Goal: Navigation & Orientation: Find specific page/section

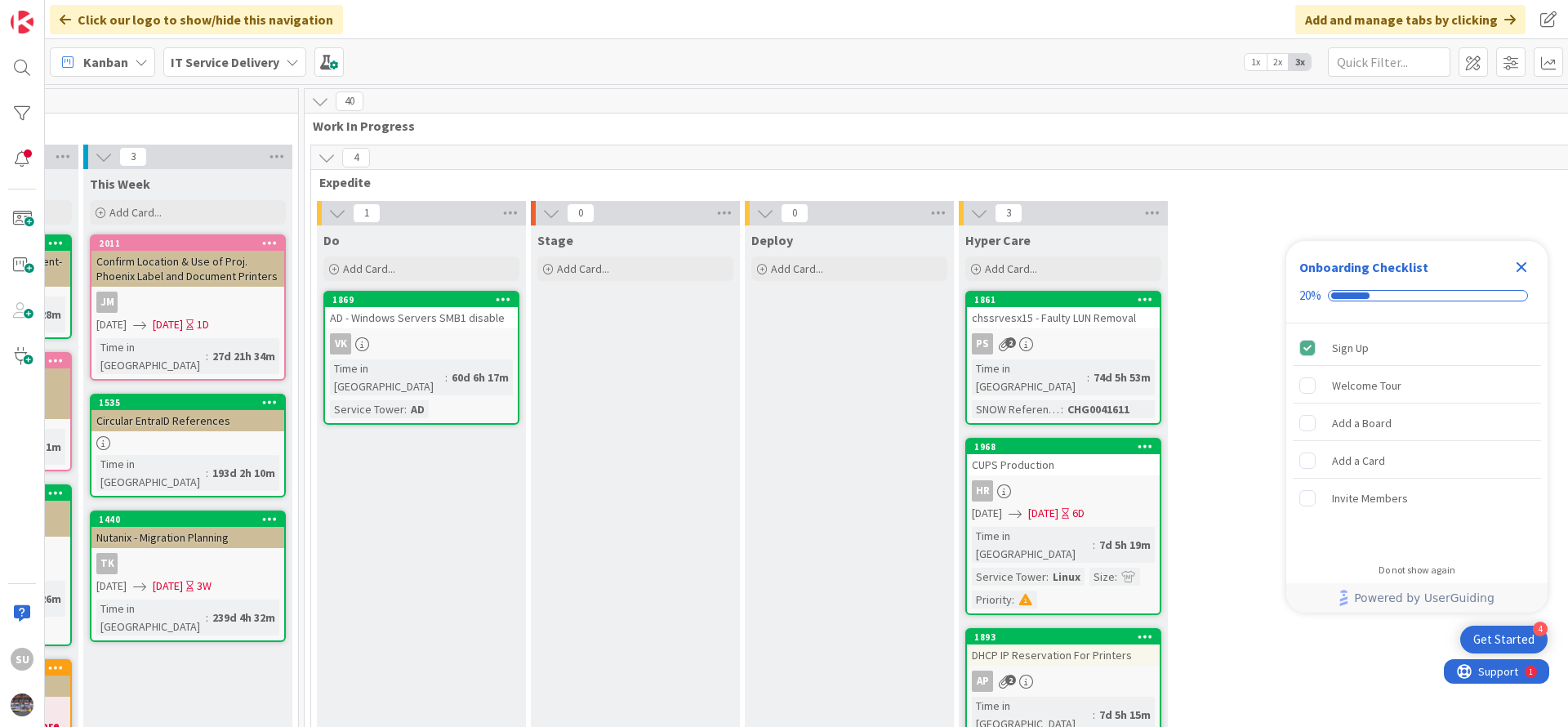
click at [452, 350] on div "VK" at bounding box center [421, 343] width 193 height 22
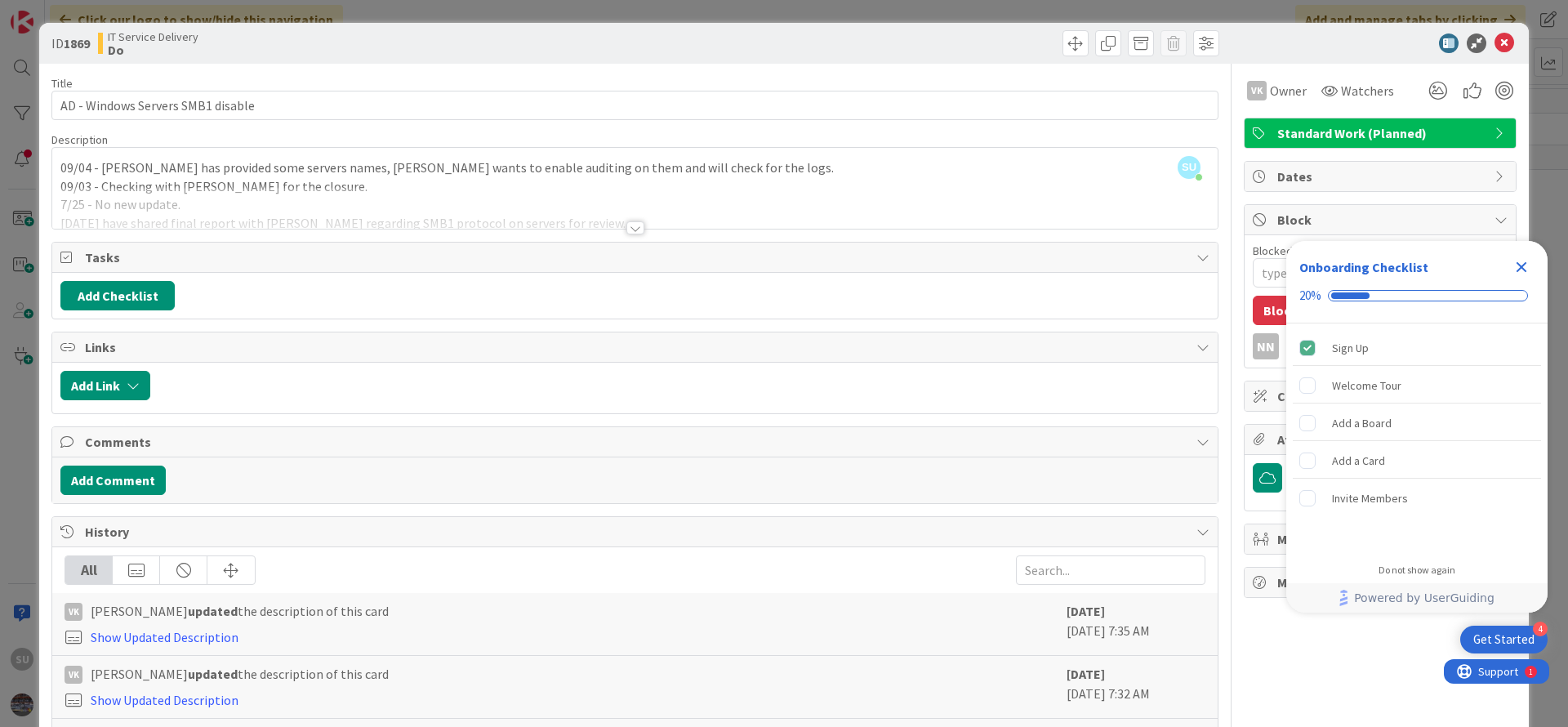
click at [626, 223] on div at bounding box center [635, 227] width 18 height 13
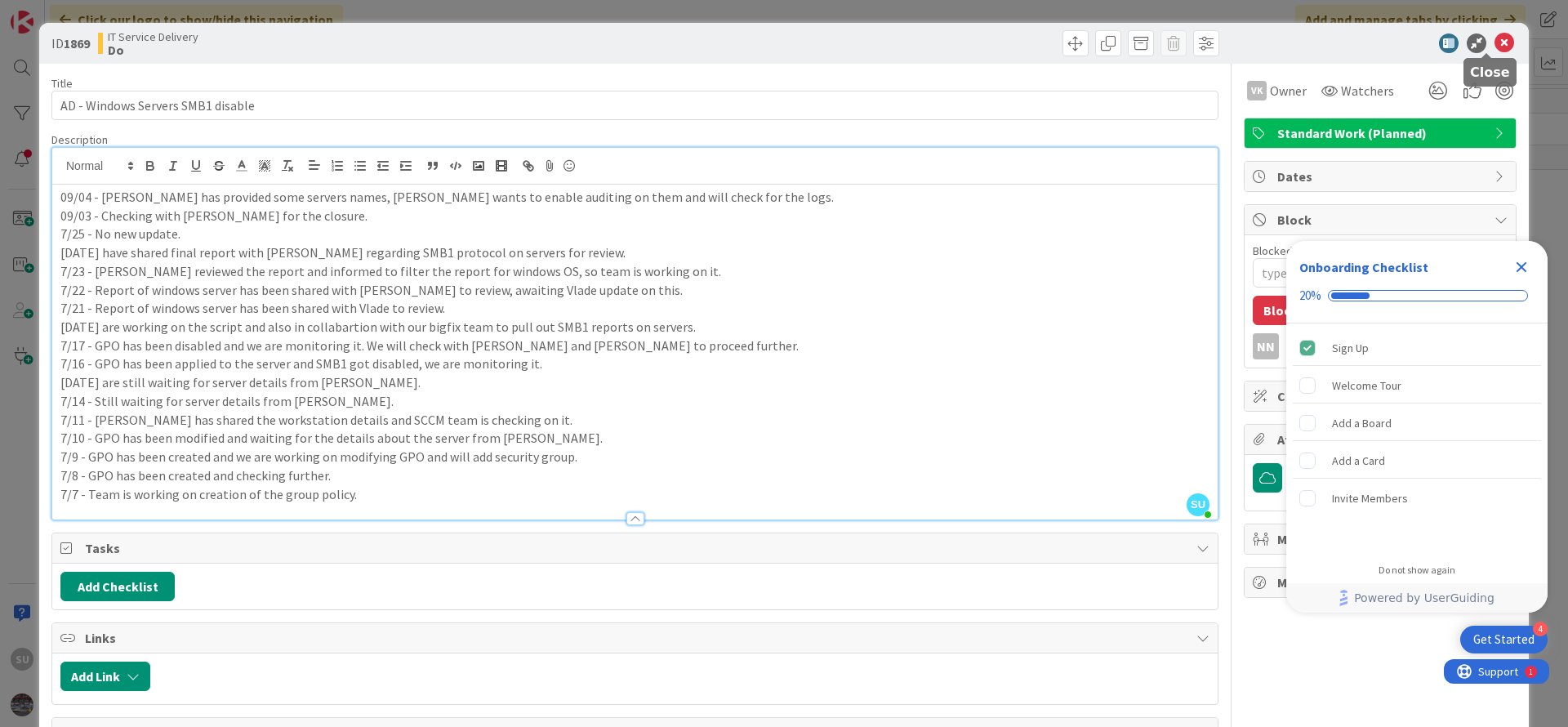
click at [1494, 40] on icon at bounding box center [1503, 43] width 20 height 20
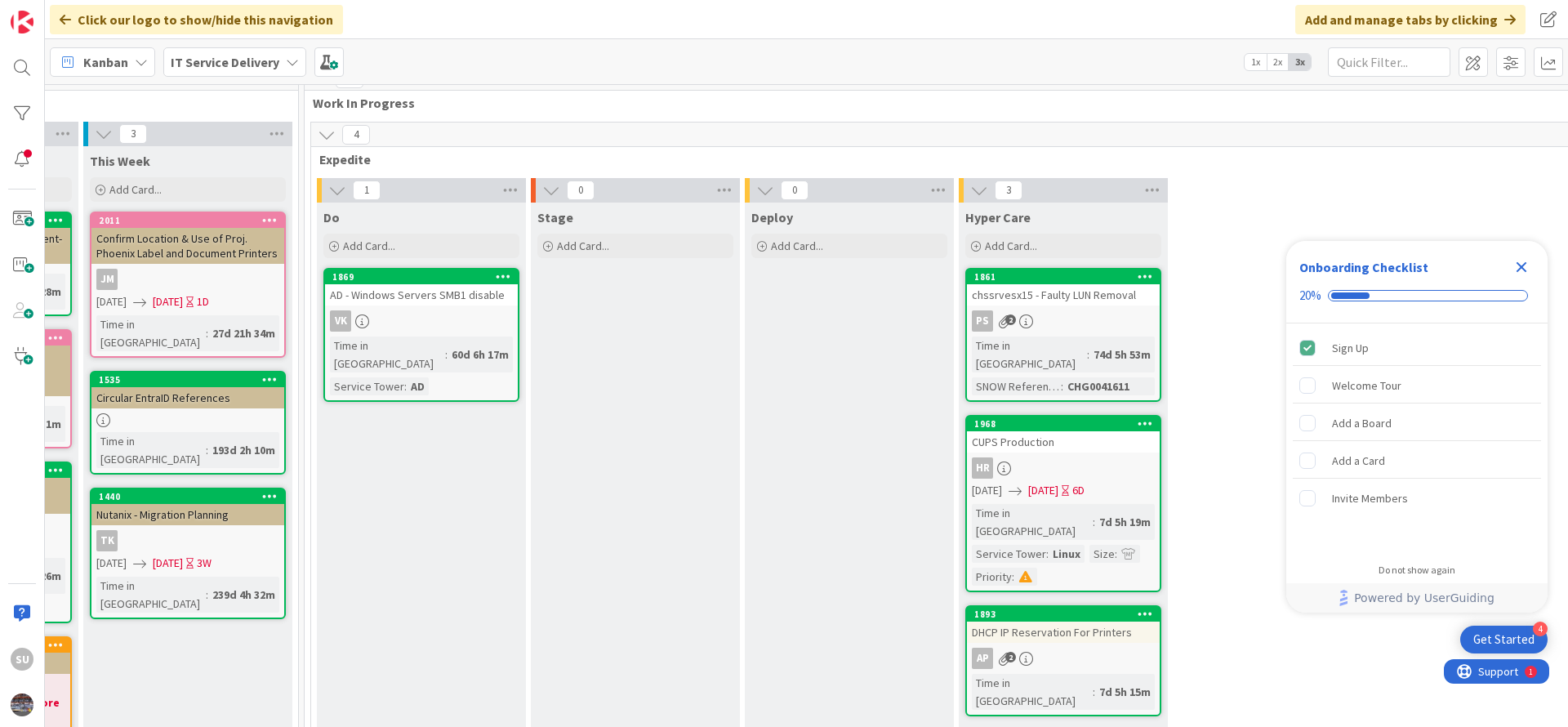
scroll to position [0, 830]
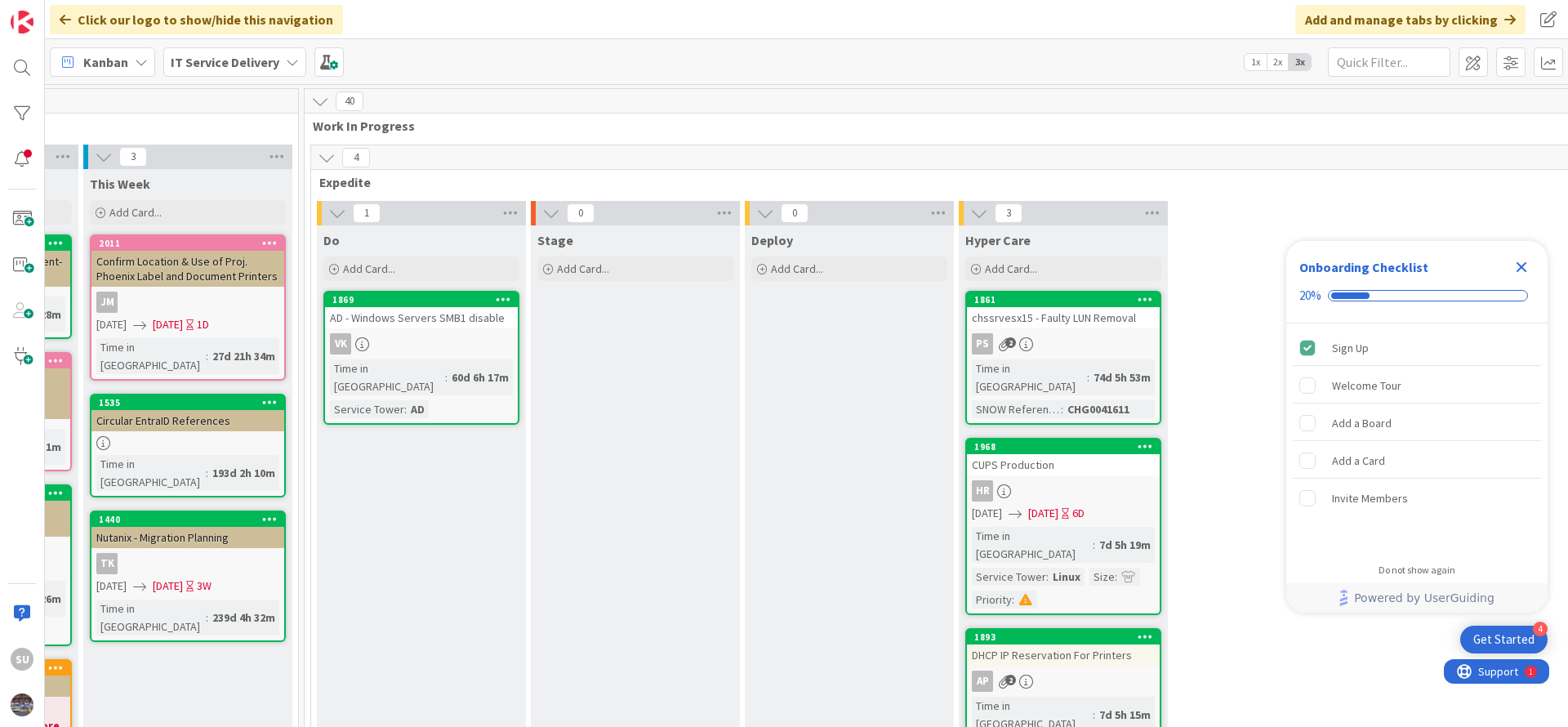
click at [1131, 365] on div "Time in Column : 74d 5h 53m SNOW Reference Number : CHG0041611" at bounding box center [1063, 389] width 183 height 59
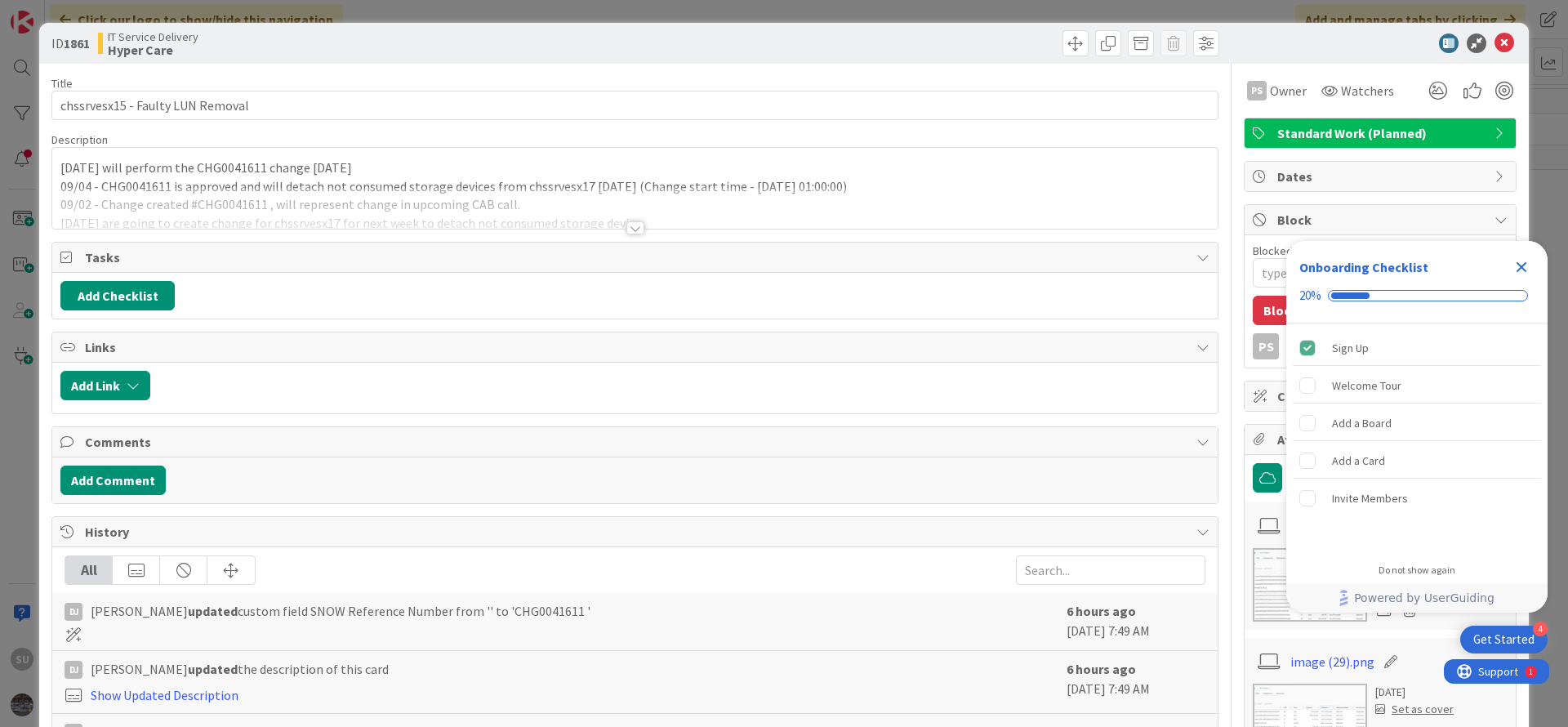
click at [629, 230] on div at bounding box center [635, 227] width 18 height 13
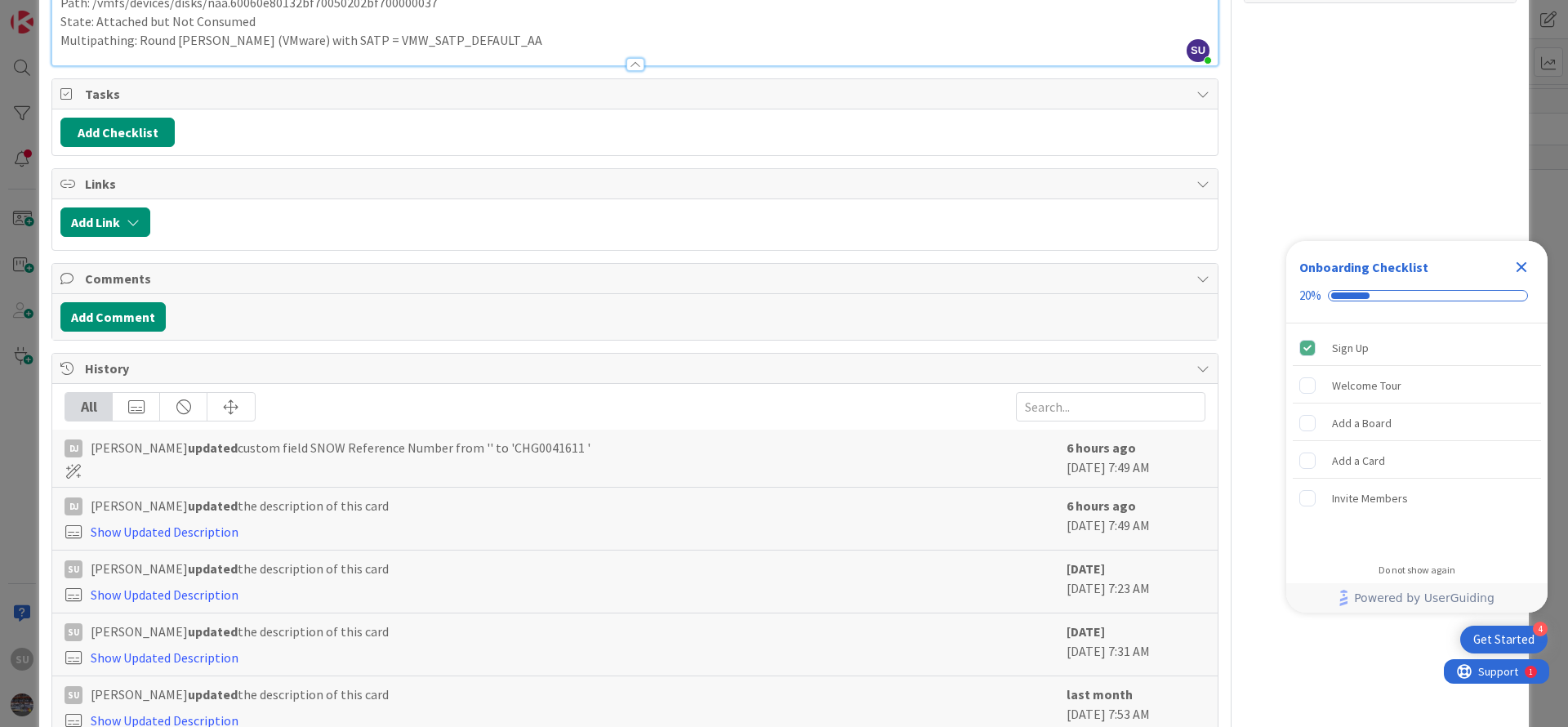
click at [1523, 258] on icon "Close Checklist" at bounding box center [1521, 267] width 20 height 20
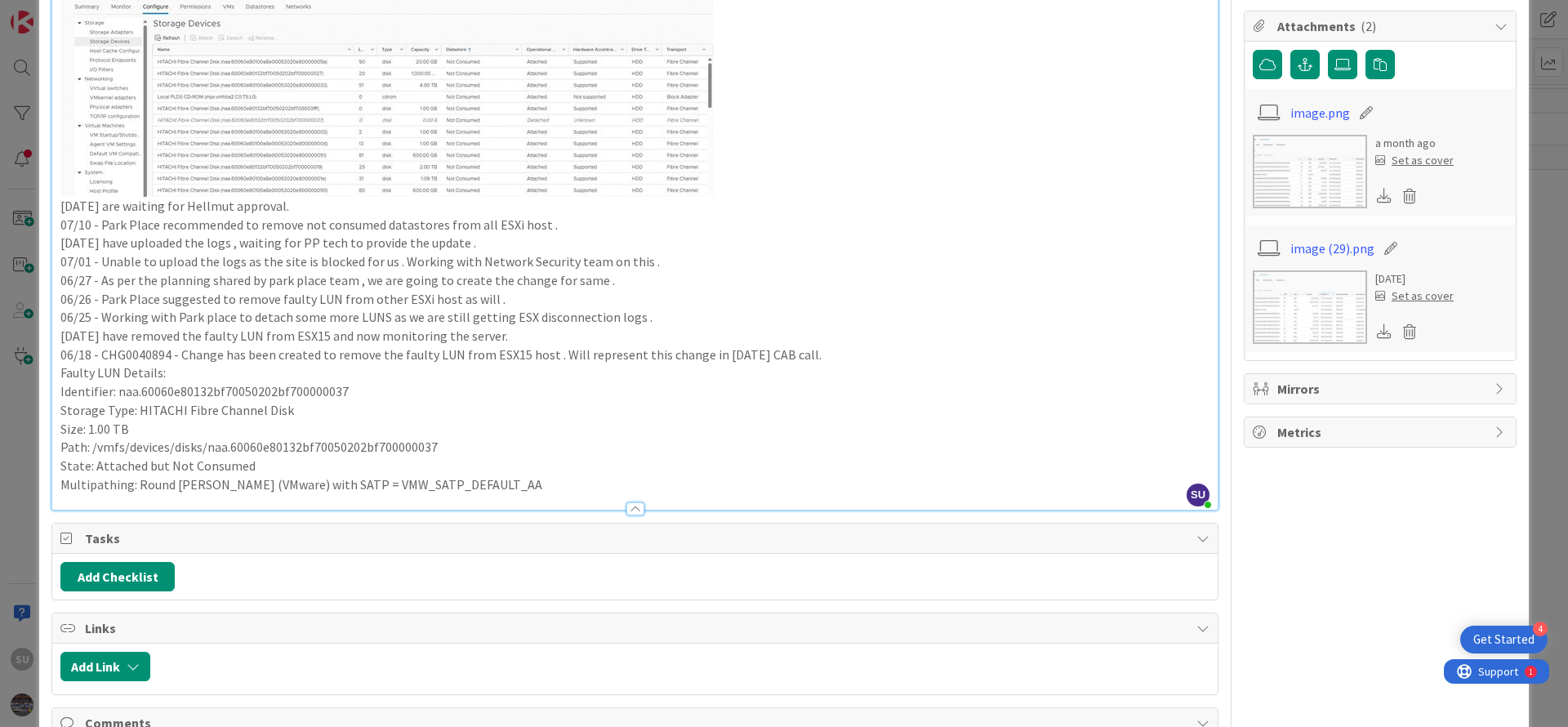
scroll to position [367, 0]
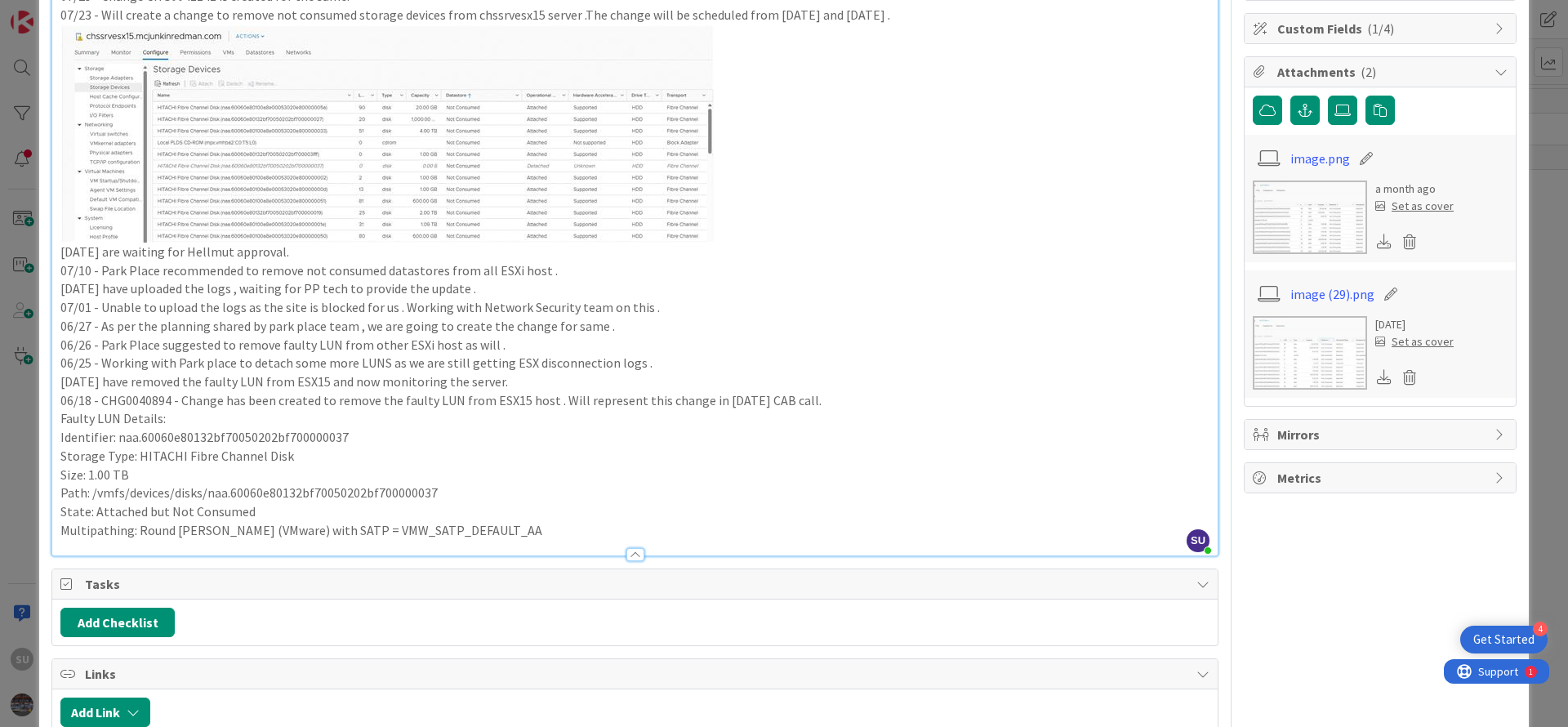
click at [1494, 481] on icon at bounding box center [1500, 477] width 13 height 13
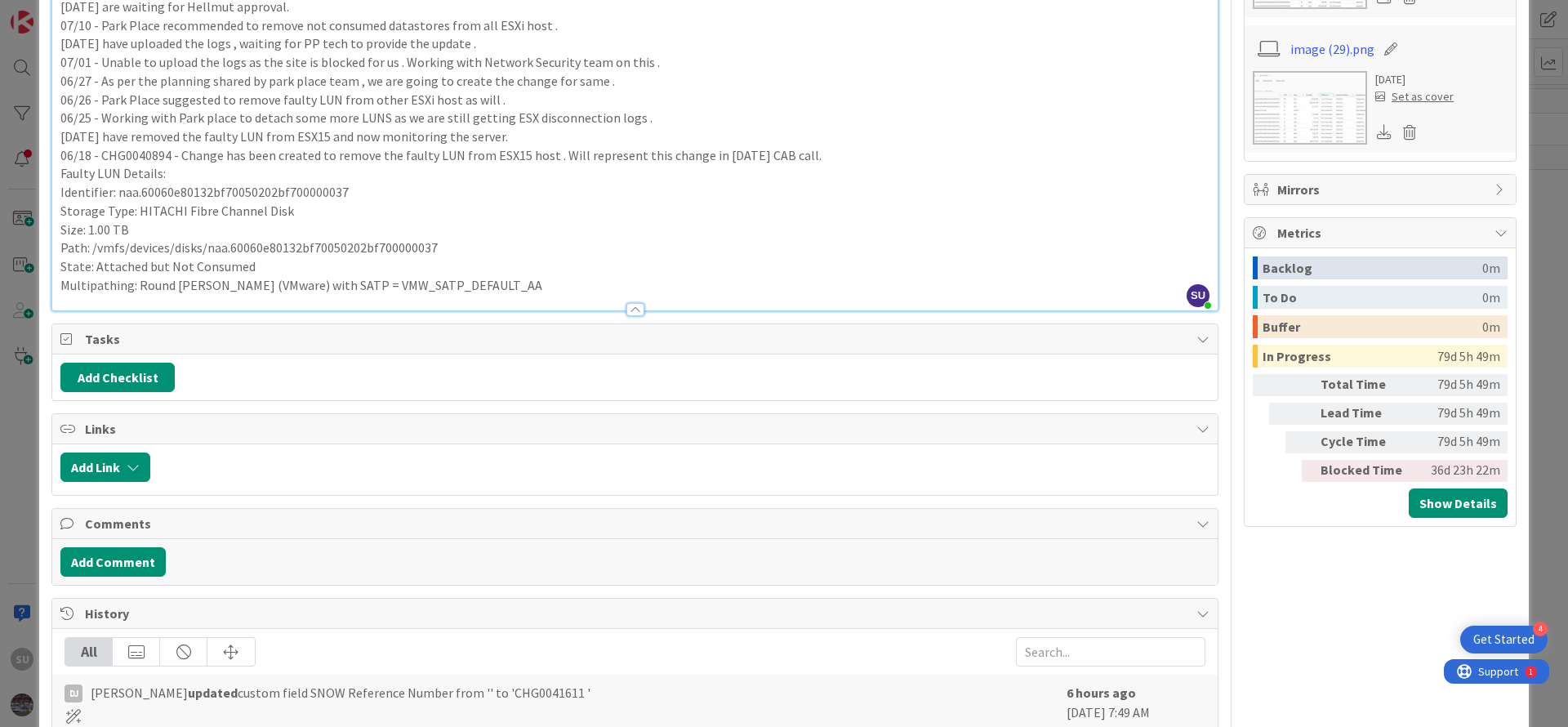
scroll to position [490, 0]
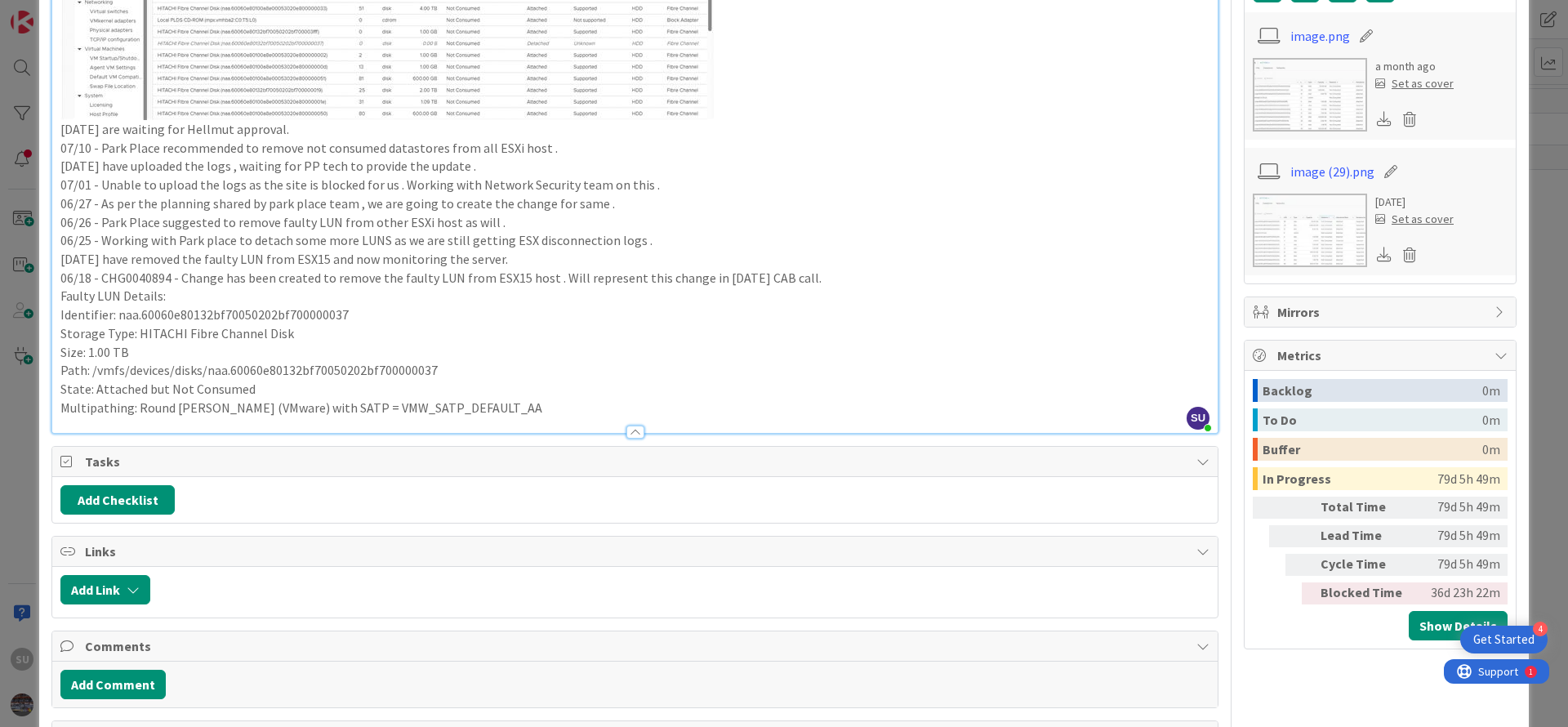
click at [1494, 315] on icon at bounding box center [1500, 311] width 13 height 13
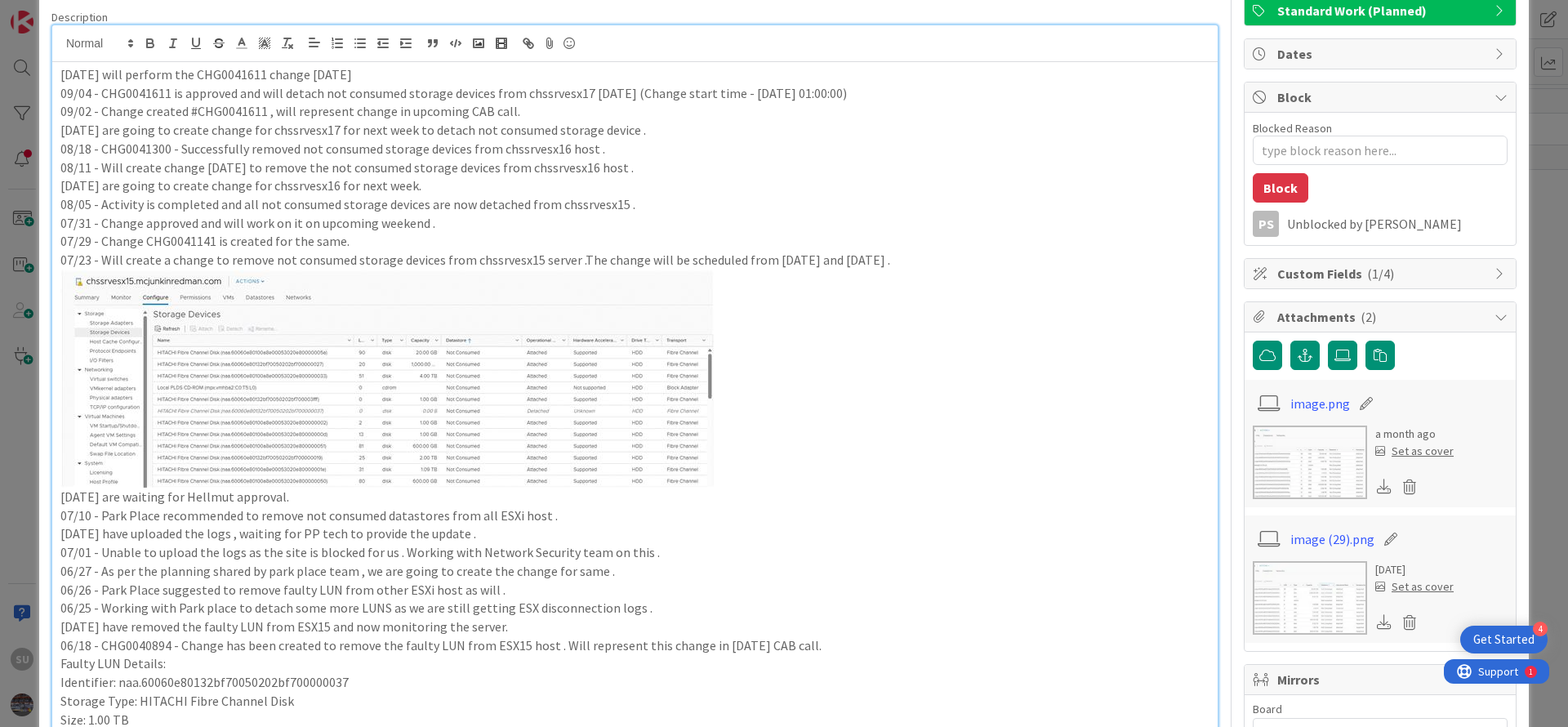
scroll to position [0, 0]
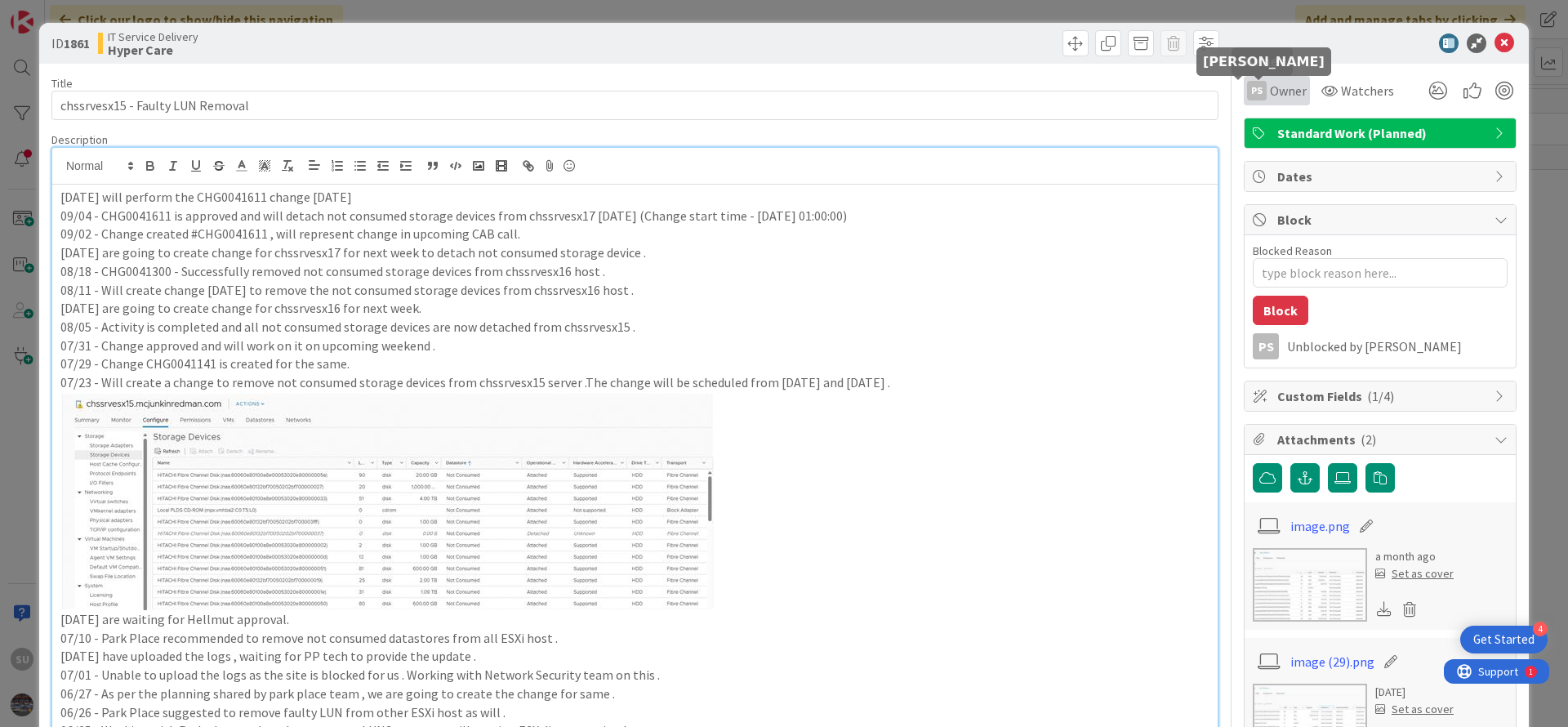
click at [1270, 86] on span "Owner" at bounding box center [1288, 90] width 37 height 20
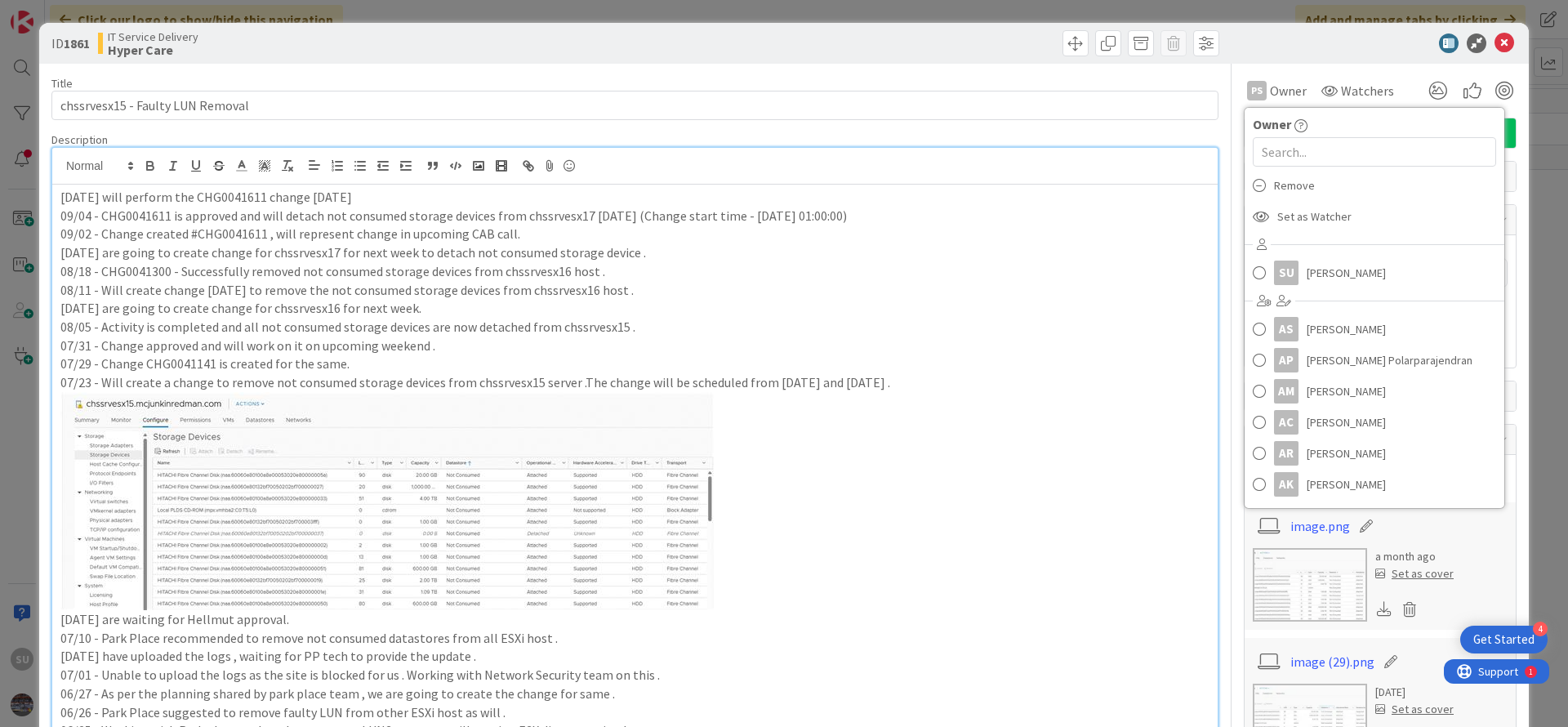
click at [1269, 39] on div at bounding box center [1372, 43] width 289 height 20
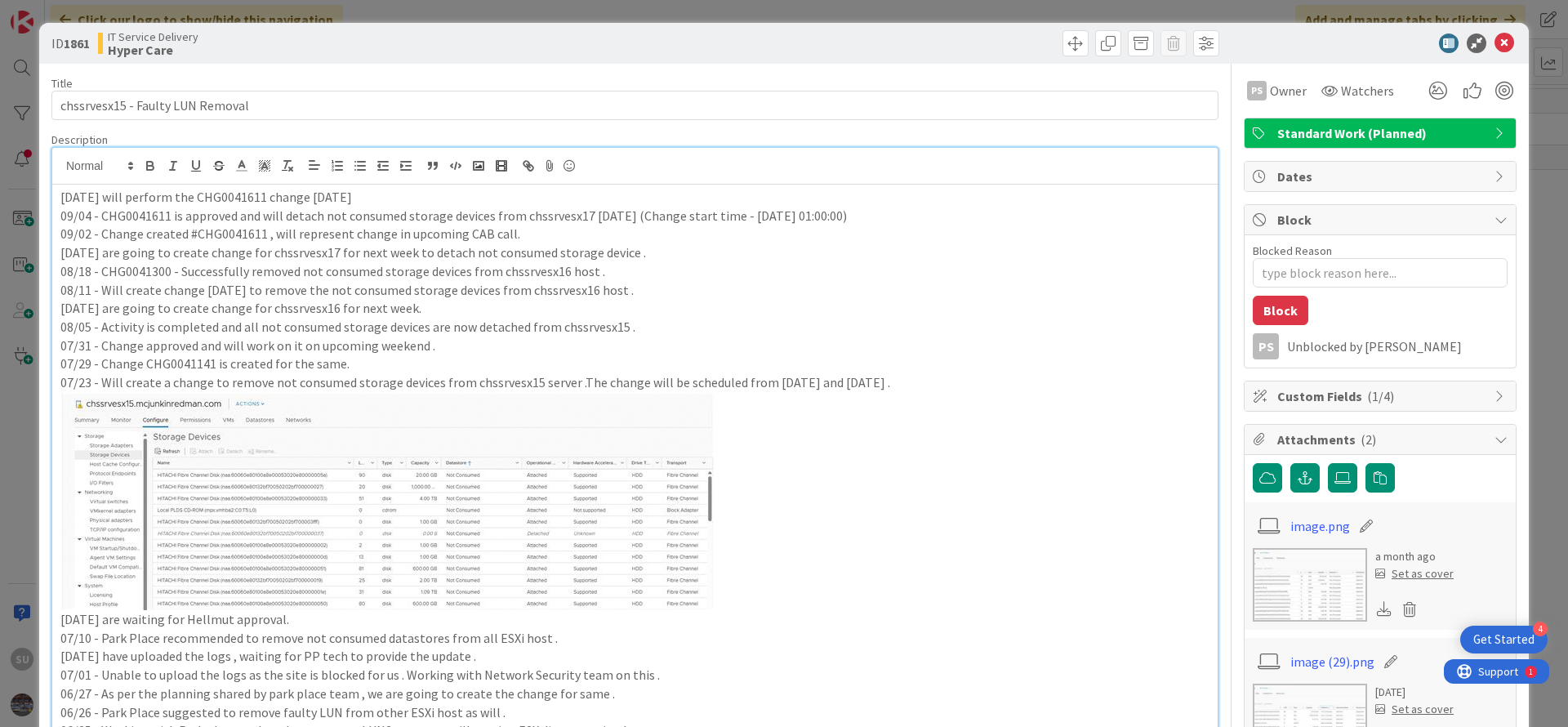
click at [1494, 400] on icon at bounding box center [1500, 396] width 13 height 13
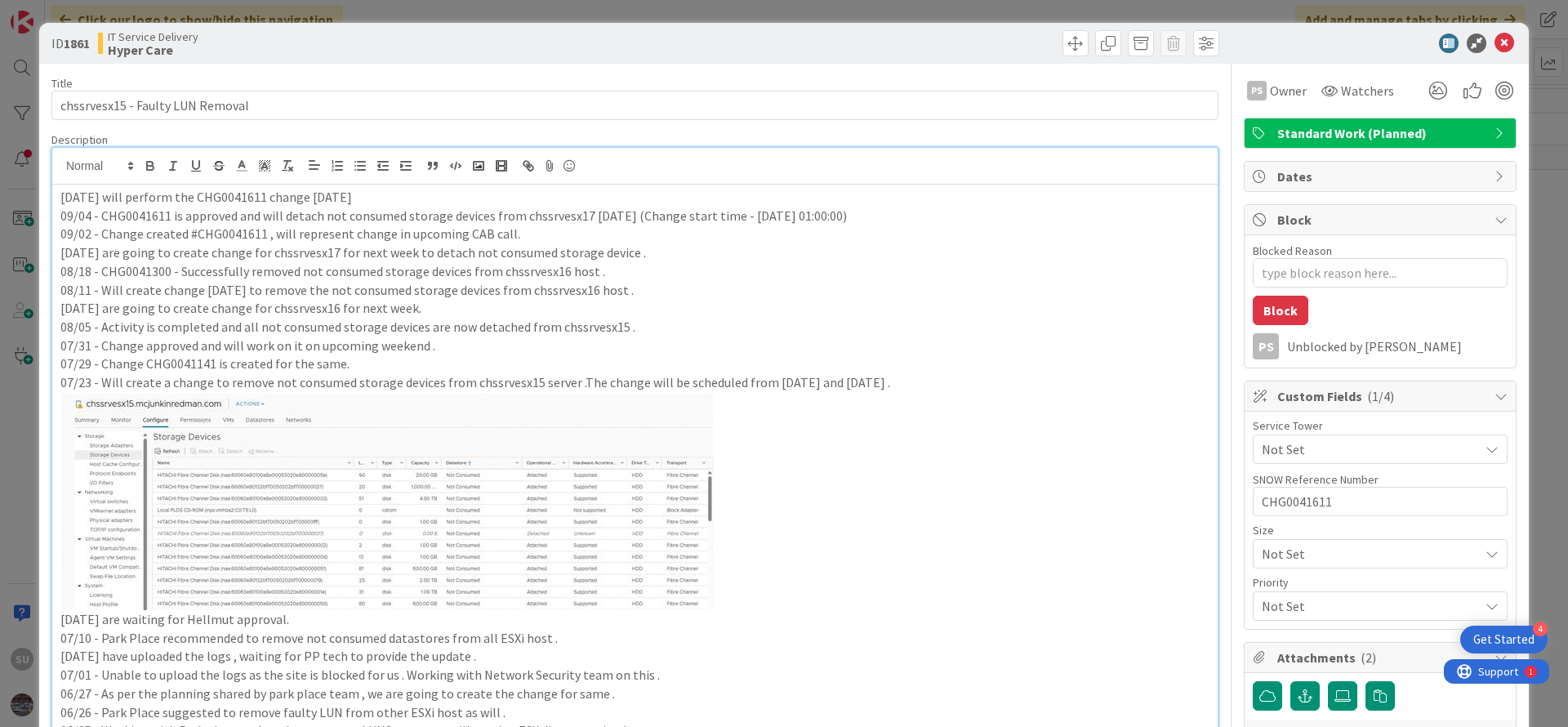
click at [1485, 452] on icon at bounding box center [1491, 449] width 13 height 13
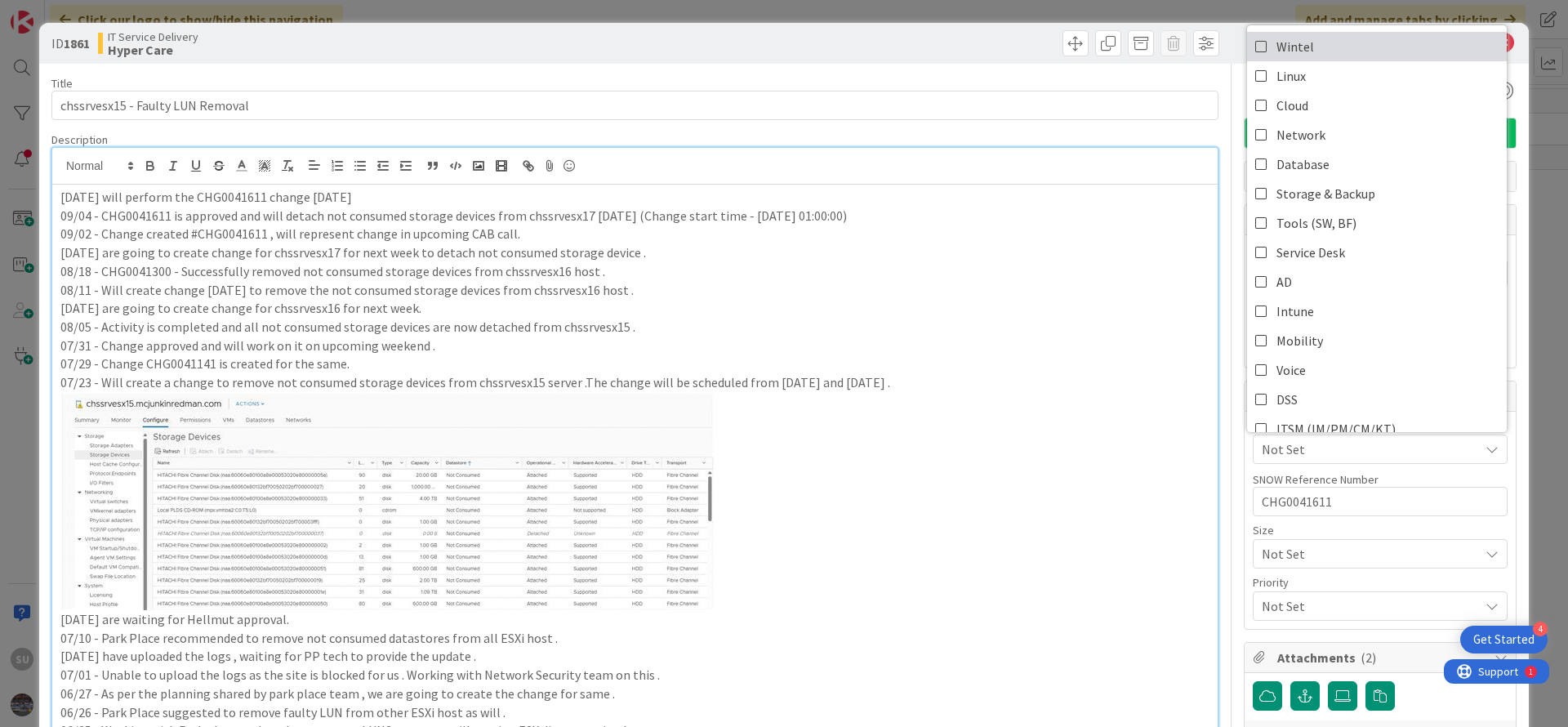
click at [1255, 50] on icon at bounding box center [1261, 46] width 13 height 24
type textarea "x"
click at [958, 58] on div "ID 1861 IT Service Delivery Hyper Care" at bounding box center [784, 43] width 1490 height 40
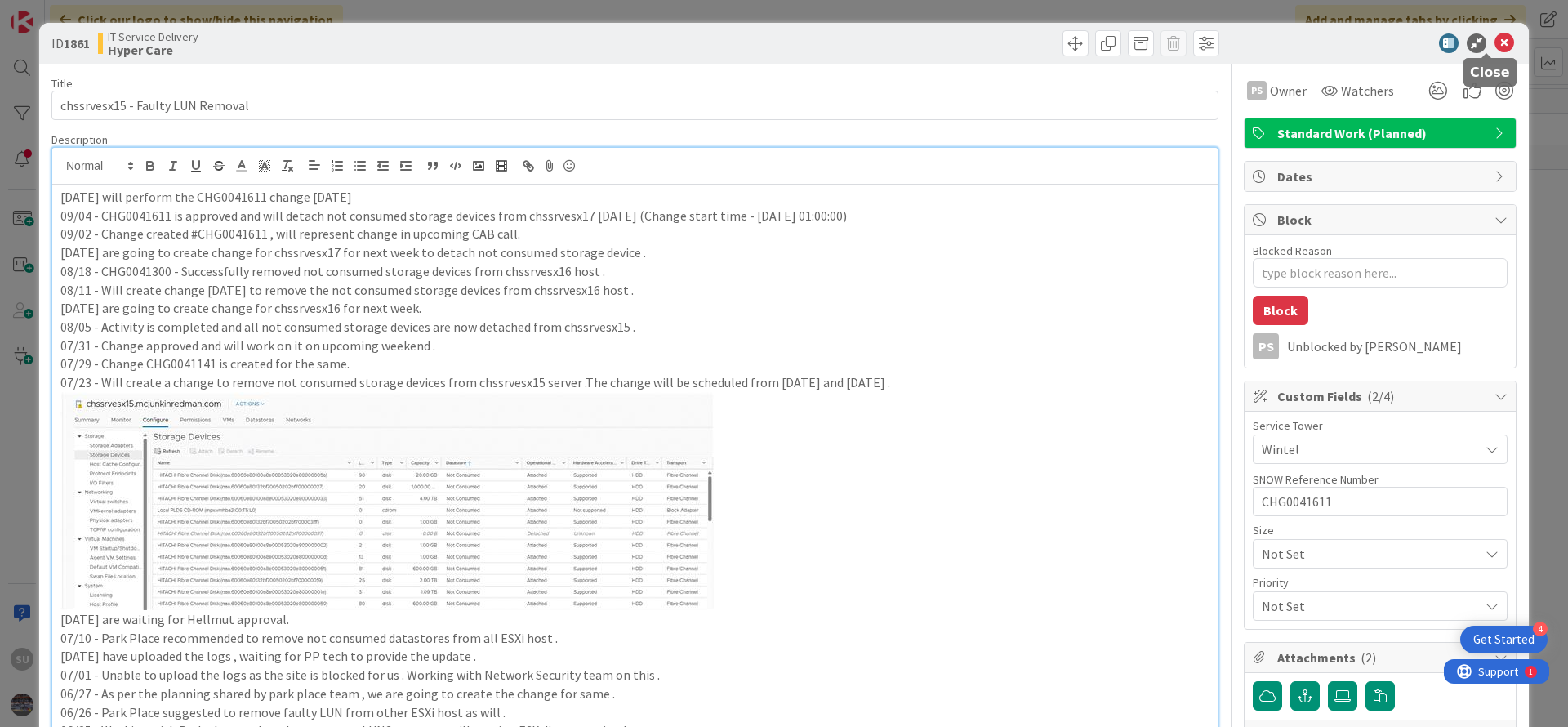
click at [1494, 48] on icon at bounding box center [1503, 43] width 20 height 20
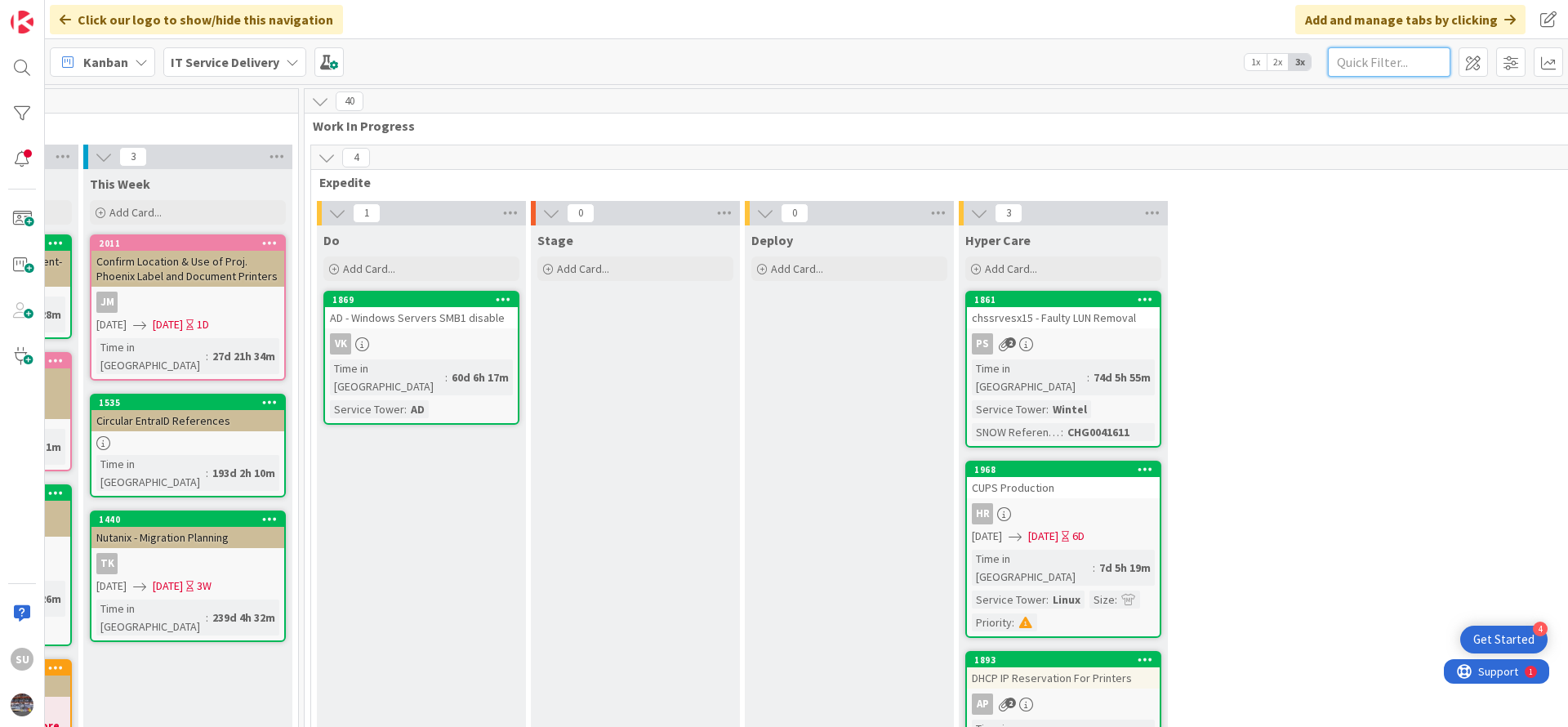
click at [1429, 59] on input "text" at bounding box center [1389, 62] width 122 height 29
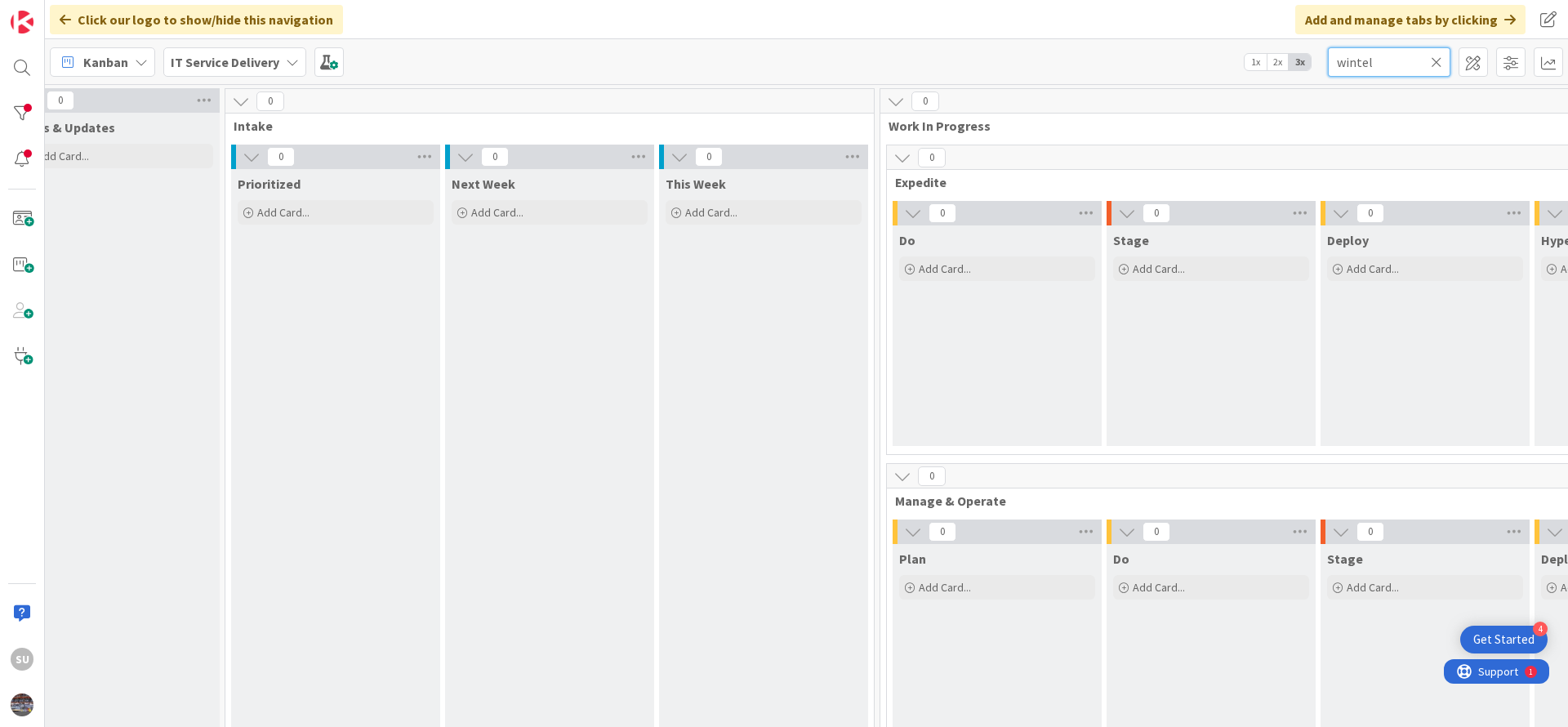
scroll to position [0, 248]
drag, startPoint x: 1347, startPoint y: 65, endPoint x: 1211, endPoint y: 53, distance: 136.5
click at [1211, 53] on div "Kanban IT Service Delivery 1x 2x 3x wintel" at bounding box center [806, 62] width 1523 height 45
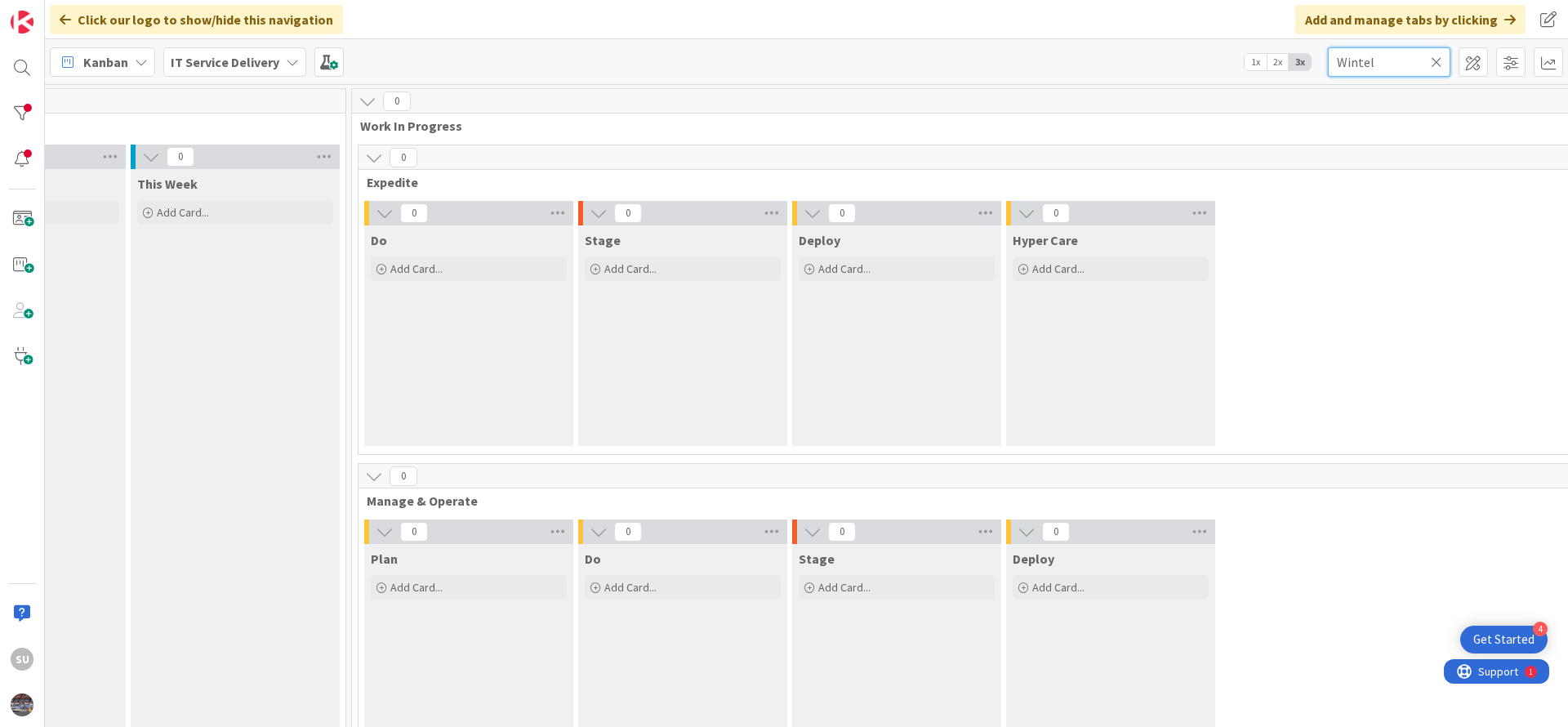
scroll to position [0, 789]
type input "Wintel"
click at [286, 61] on icon at bounding box center [292, 62] width 13 height 13
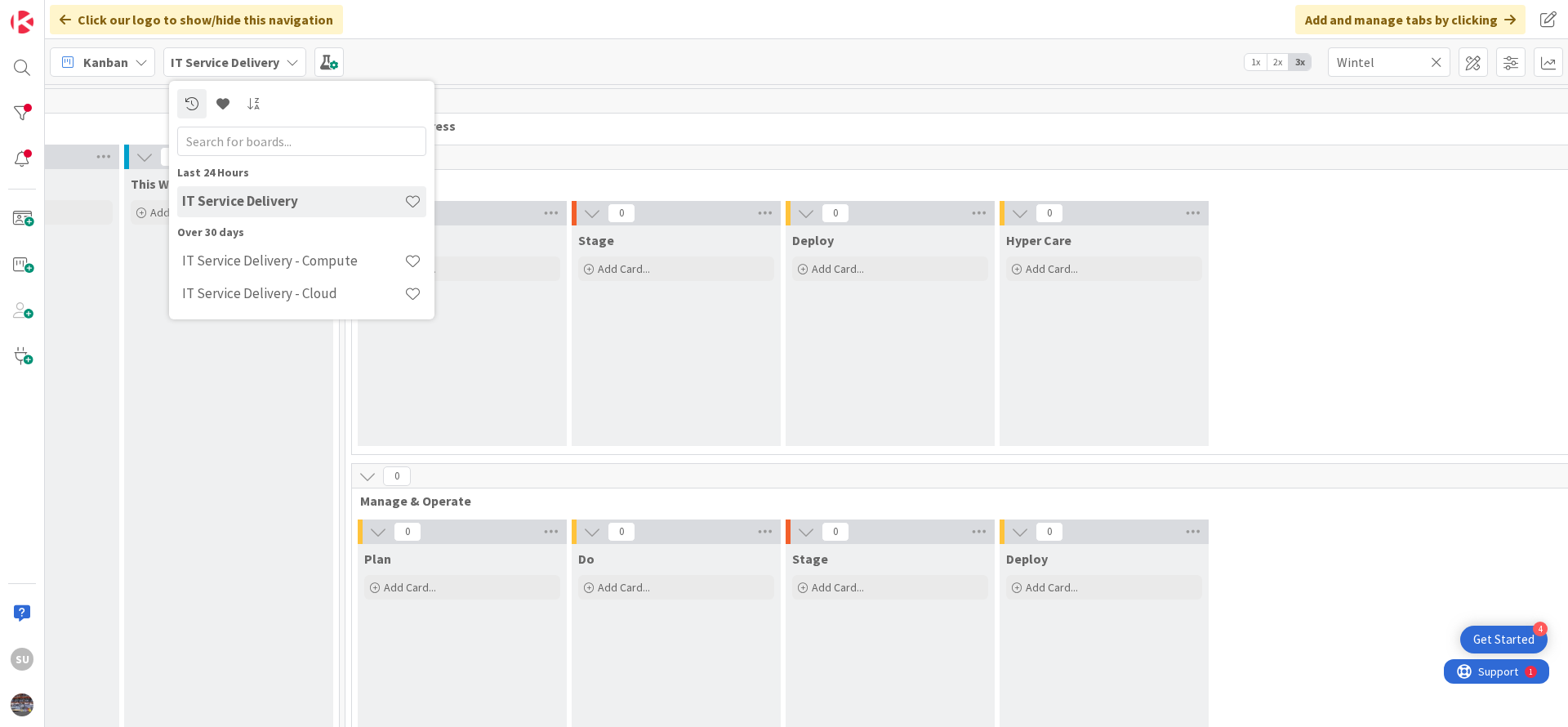
click at [237, 143] on input "text" at bounding box center [302, 141] width 249 height 29
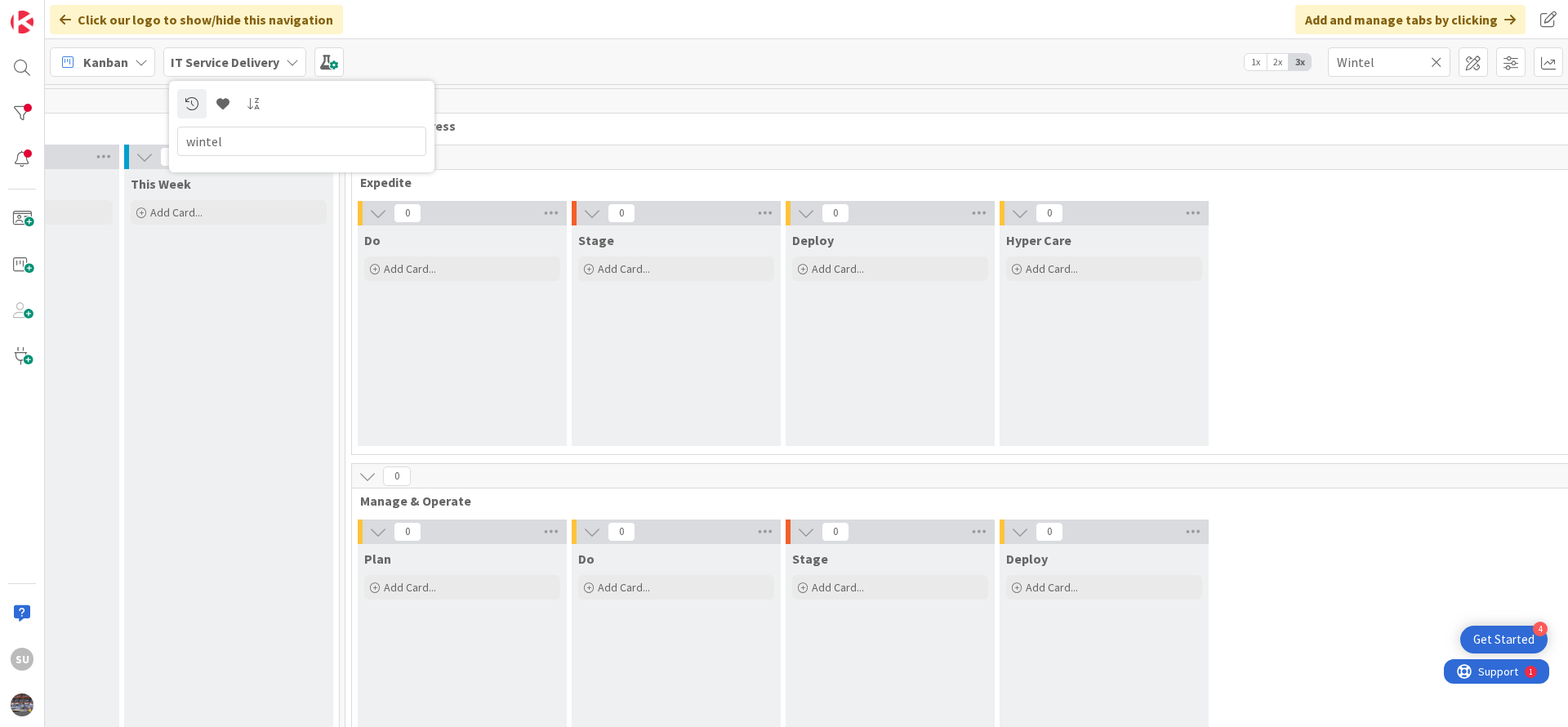
type input "wintel"
click at [1436, 60] on icon at bounding box center [1436, 62] width 11 height 15
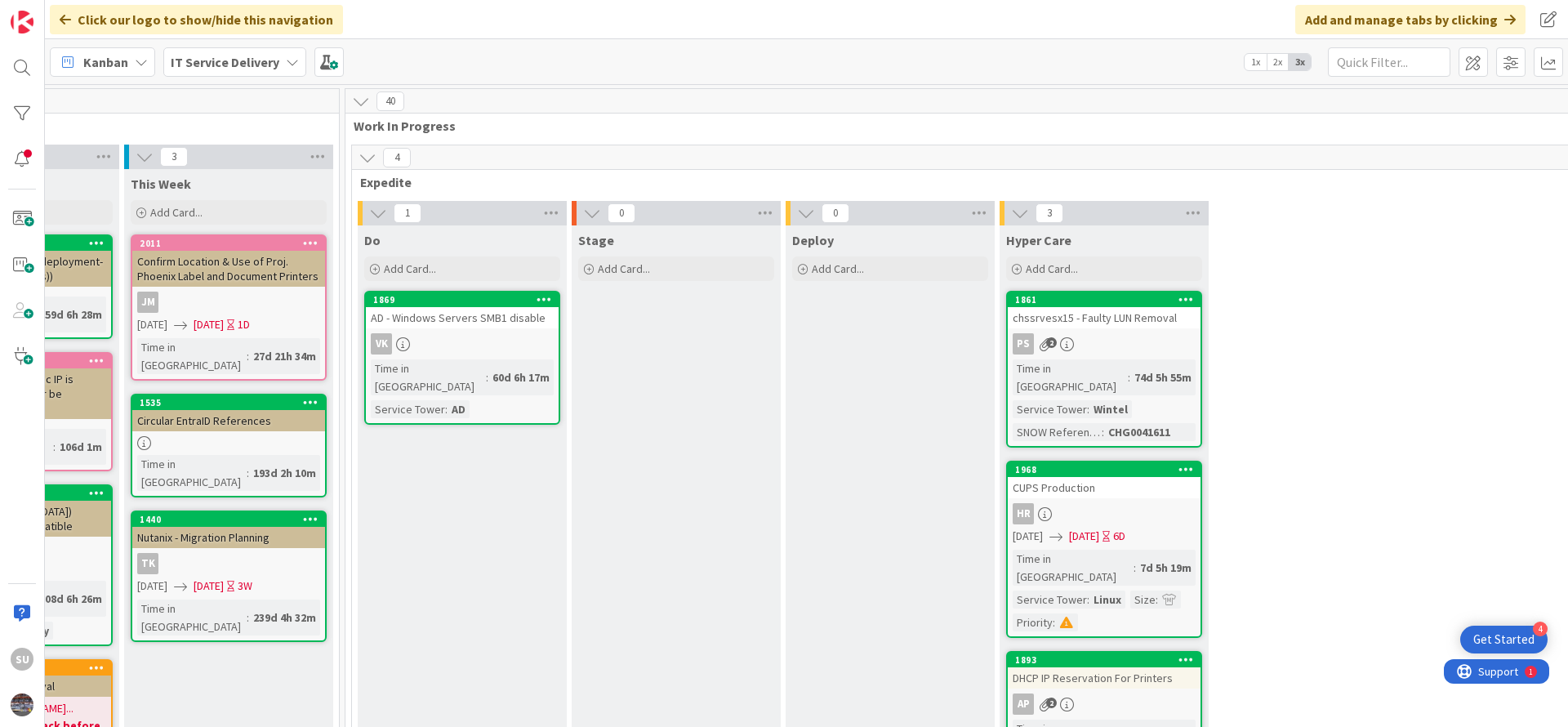
click at [282, 61] on div "IT Service Delivery" at bounding box center [235, 62] width 143 height 29
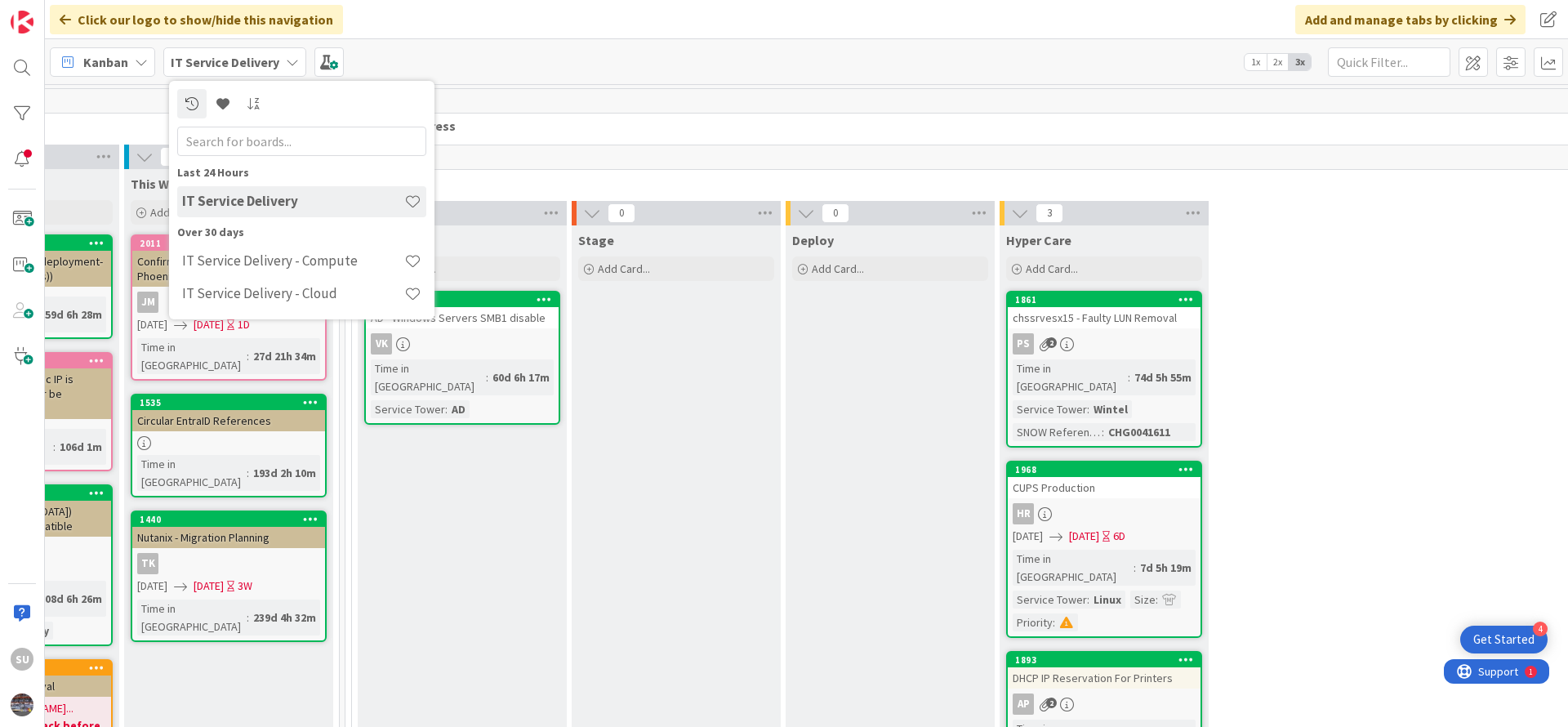
click at [205, 136] on input "text" at bounding box center [302, 141] width 249 height 29
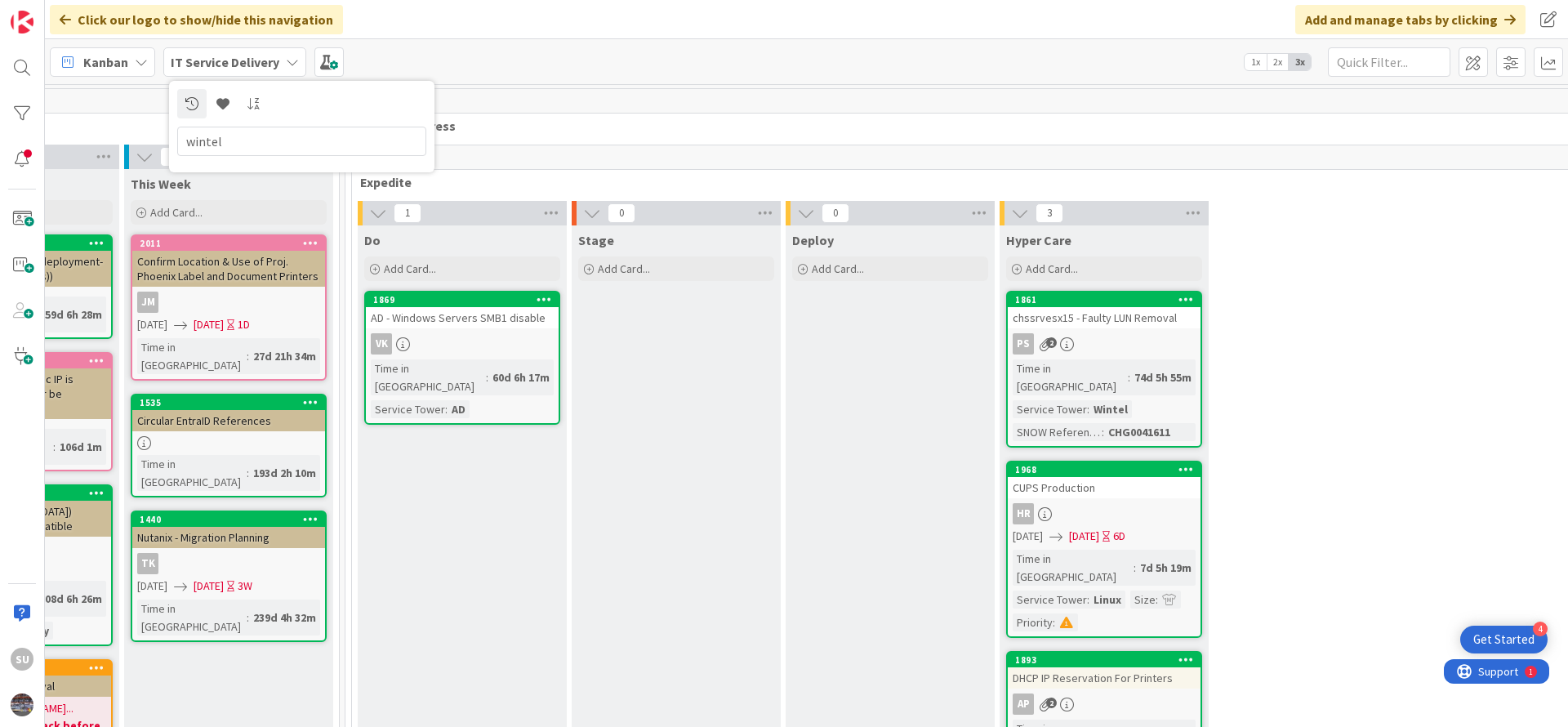
type input "wintel"
click at [146, 63] on icon at bounding box center [141, 62] width 13 height 13
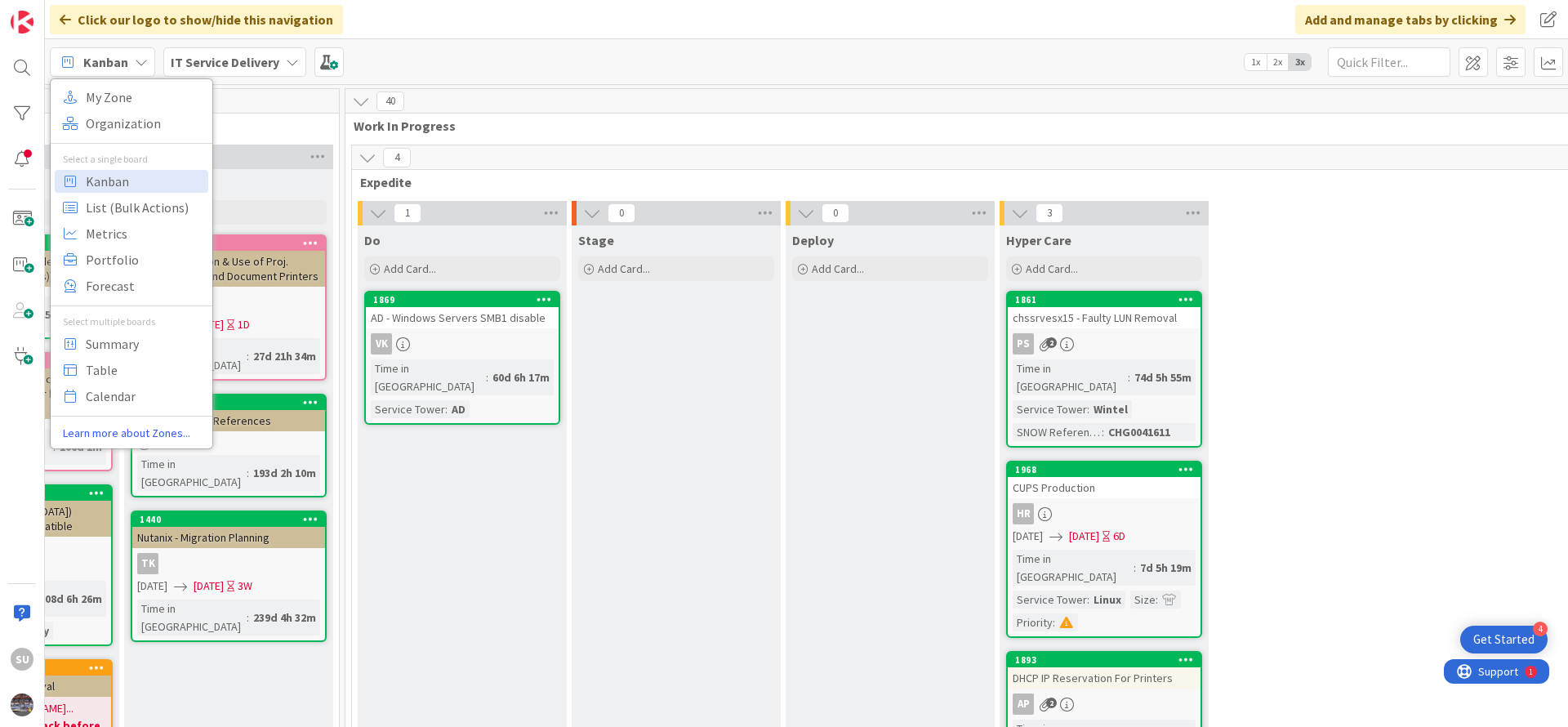
click at [749, 56] on div "Kanban My Zone Organization Select a single board Kanban List (Bulk Actions) Me…" at bounding box center [806, 62] width 1523 height 45
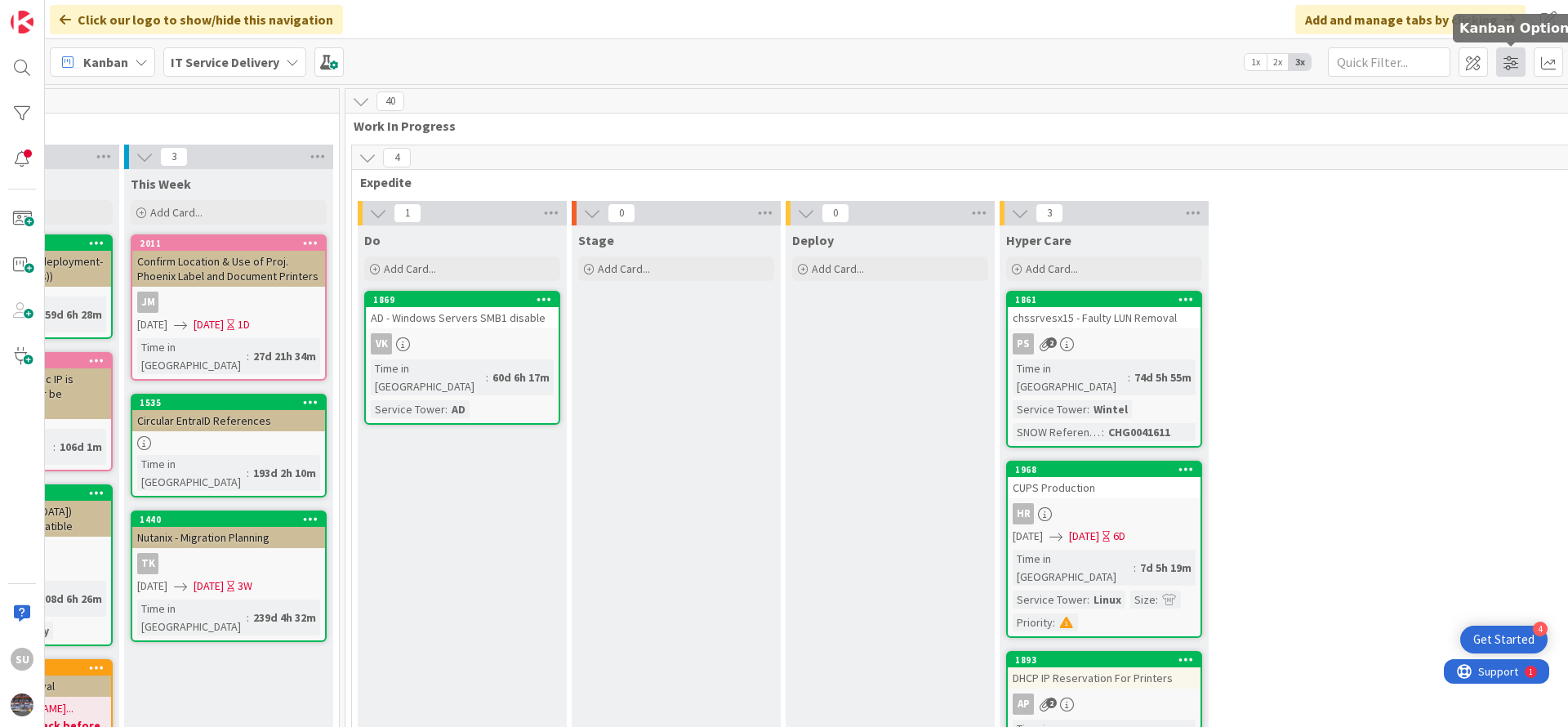
click at [1516, 65] on span at bounding box center [1510, 62] width 29 height 29
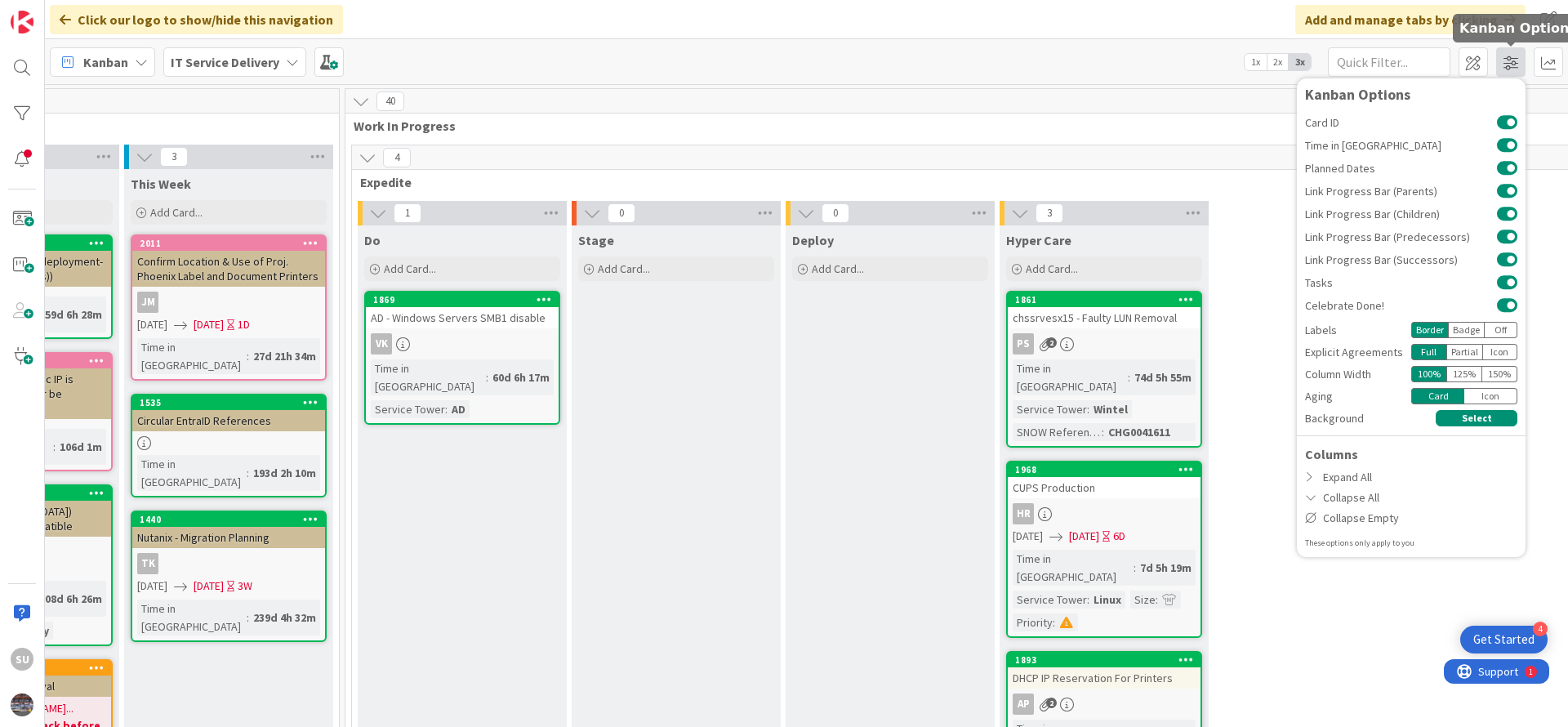
click at [1516, 65] on span at bounding box center [1510, 62] width 29 height 29
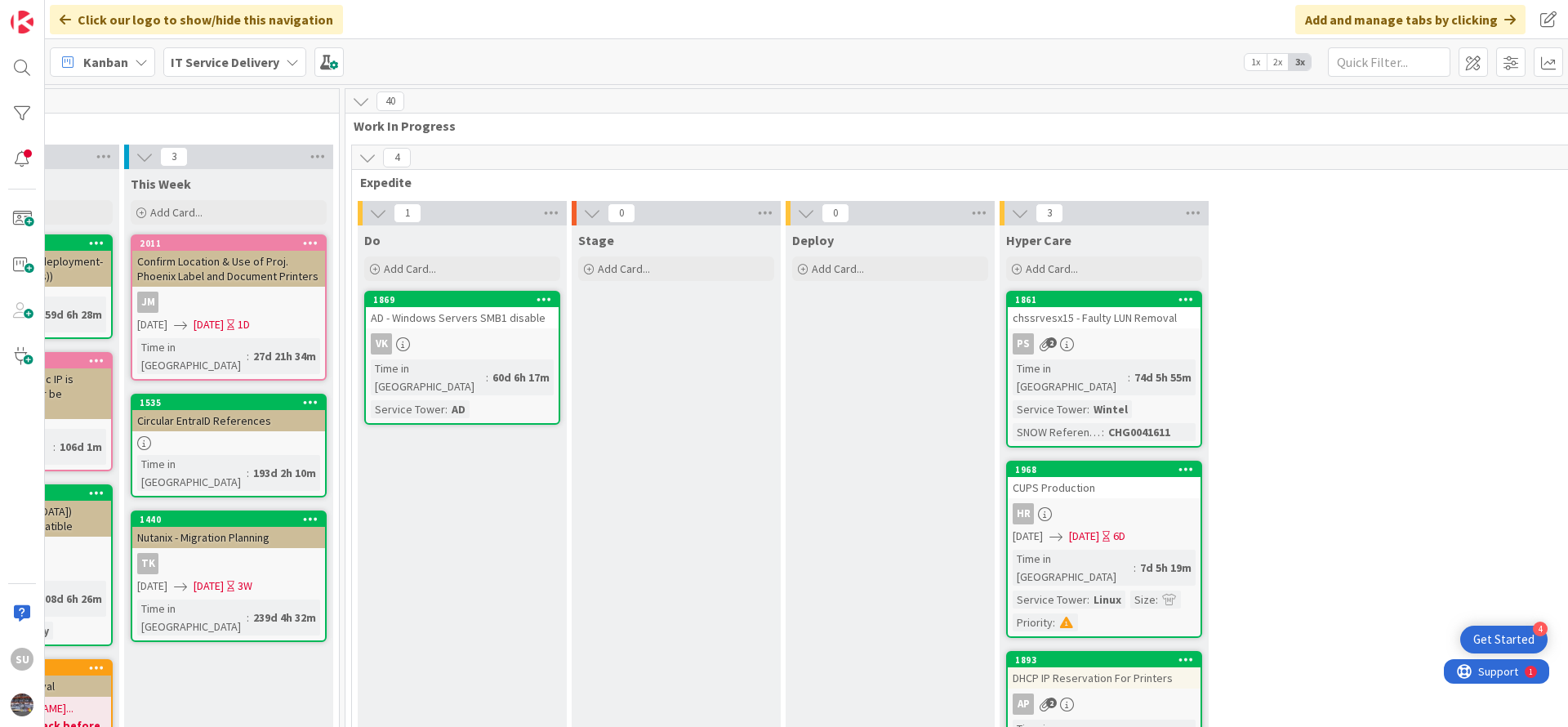
click at [843, 71] on div "Kanban My Zone Organization Select a single board Kanban List (Bulk Actions) Me…" at bounding box center [806, 62] width 1523 height 45
click at [435, 344] on div "VK" at bounding box center [462, 343] width 193 height 22
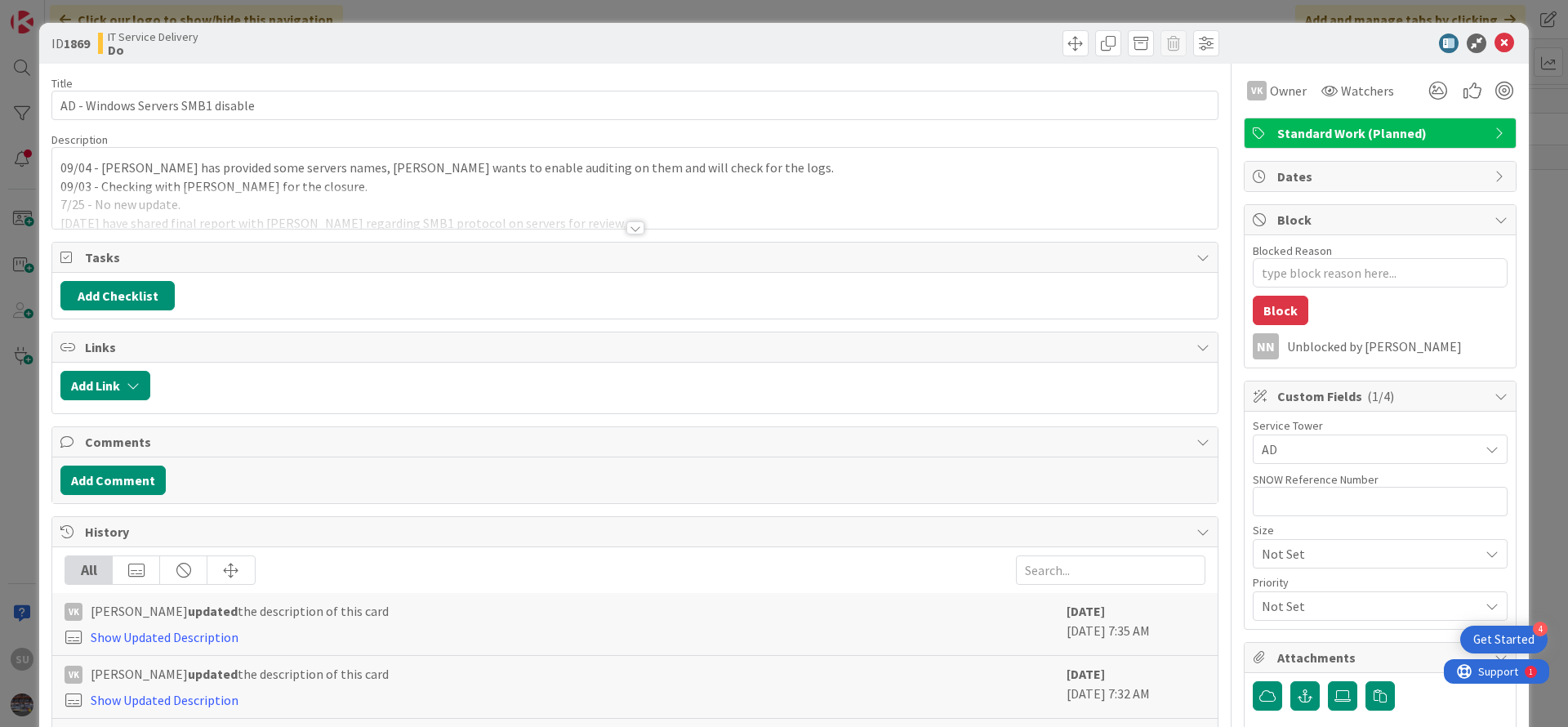
click at [626, 229] on div at bounding box center [635, 227] width 18 height 13
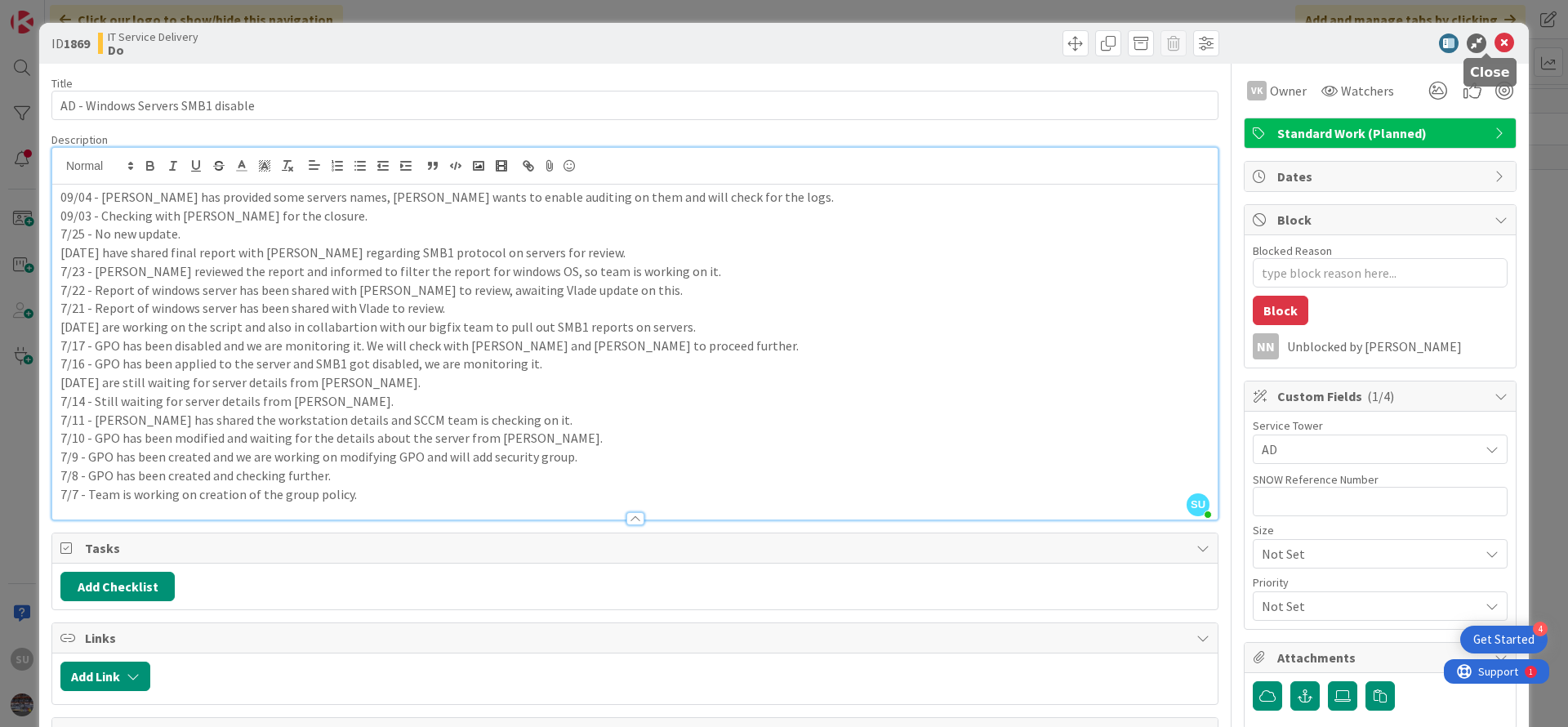
click at [1494, 42] on icon at bounding box center [1503, 43] width 20 height 20
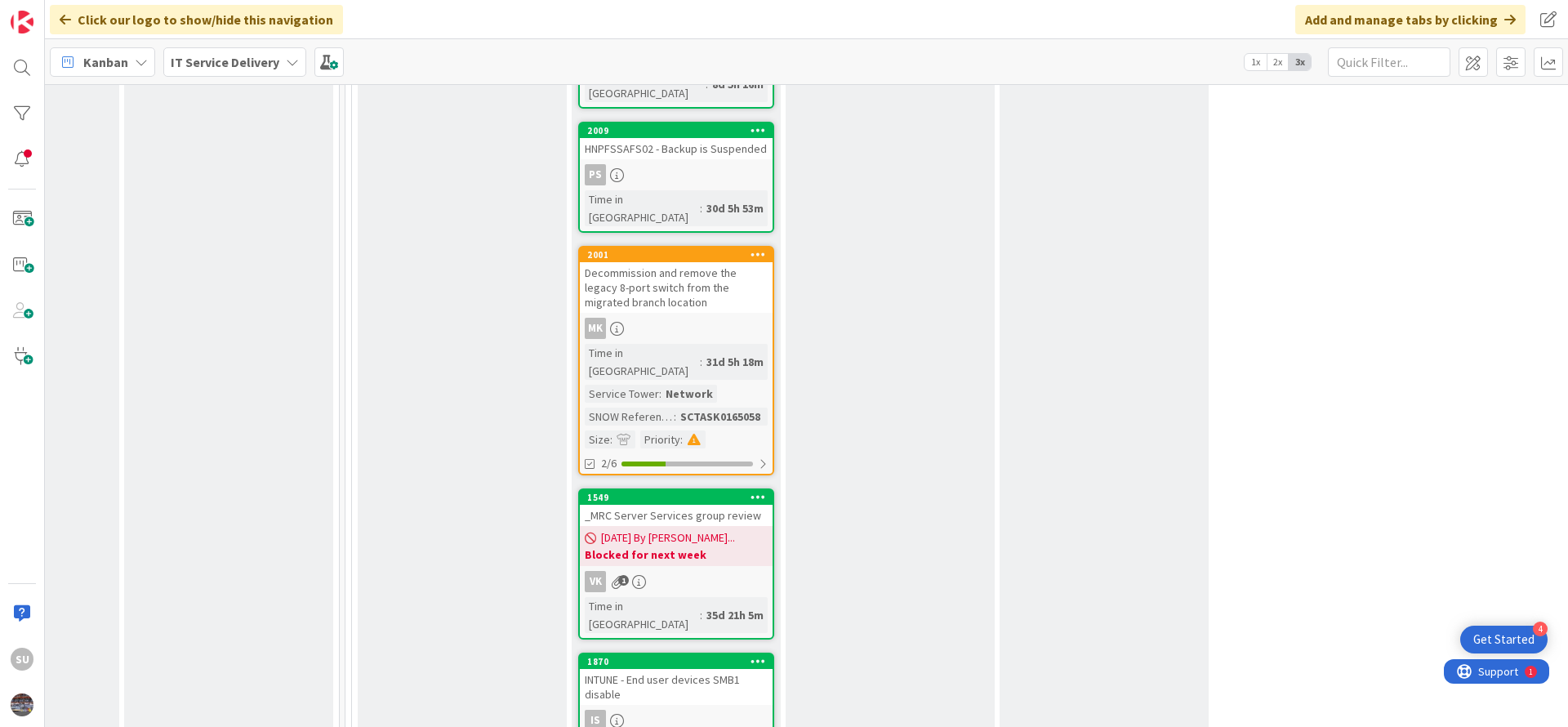
scroll to position [1470, 789]
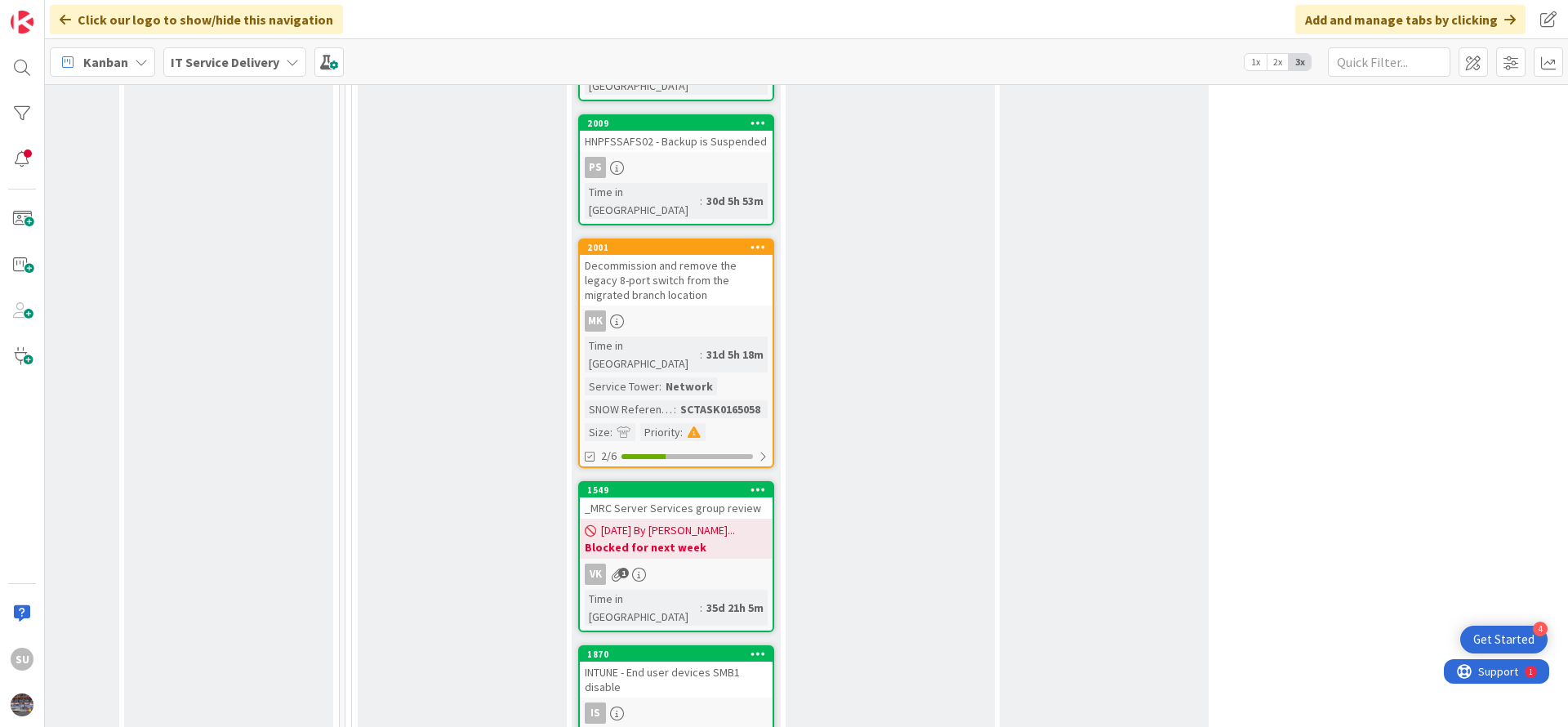
click at [695, 703] on div "Is" at bounding box center [676, 713] width 193 height 22
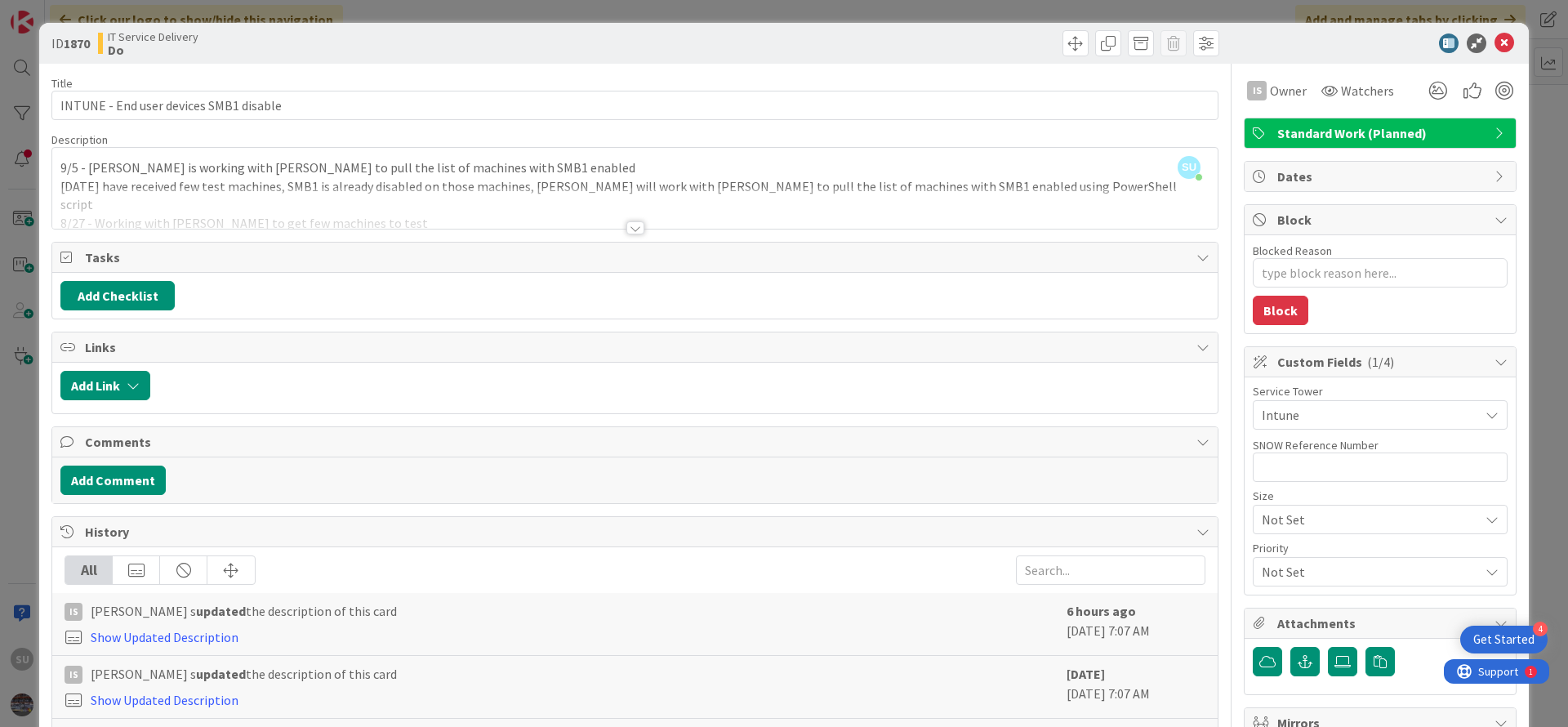
click at [626, 232] on div at bounding box center [635, 227] width 18 height 13
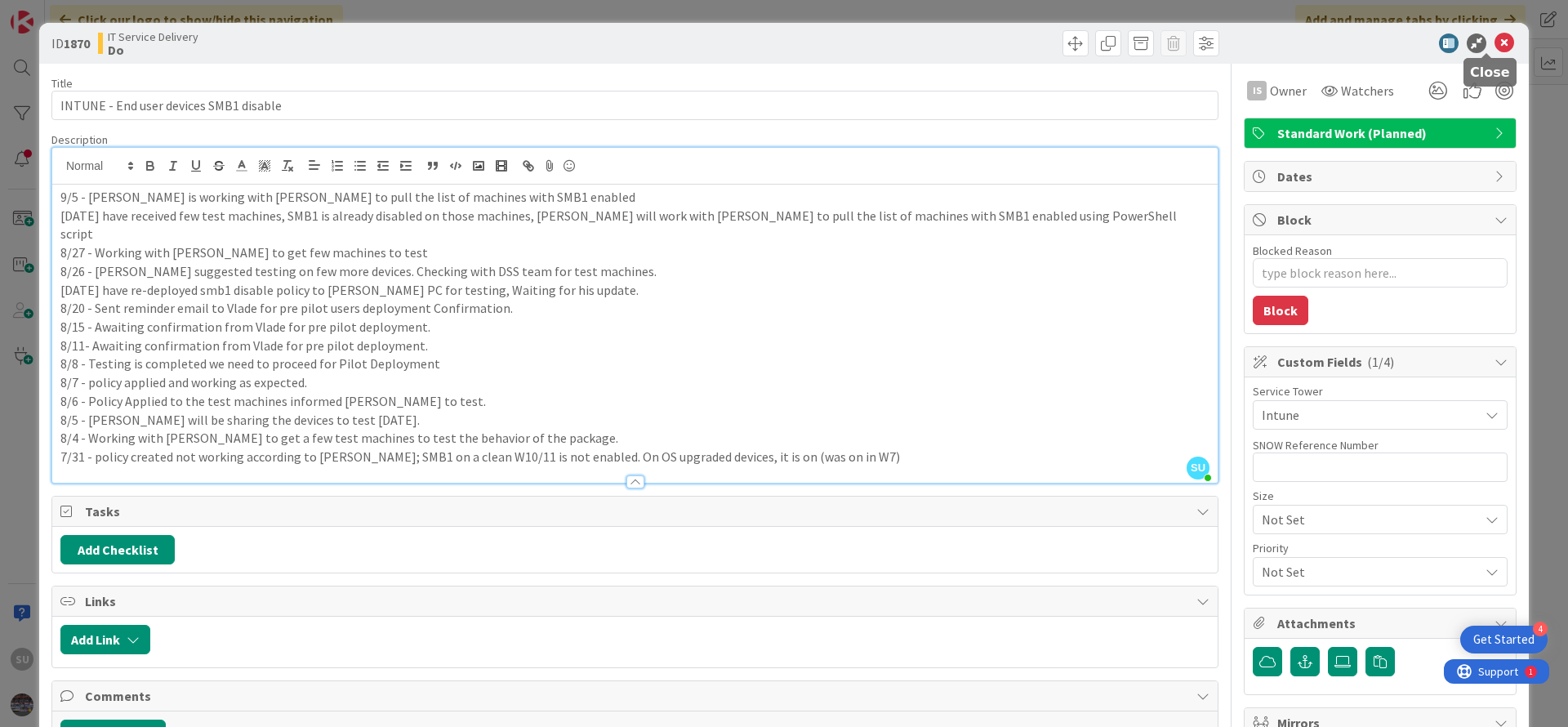
click at [1494, 44] on icon at bounding box center [1503, 43] width 20 height 20
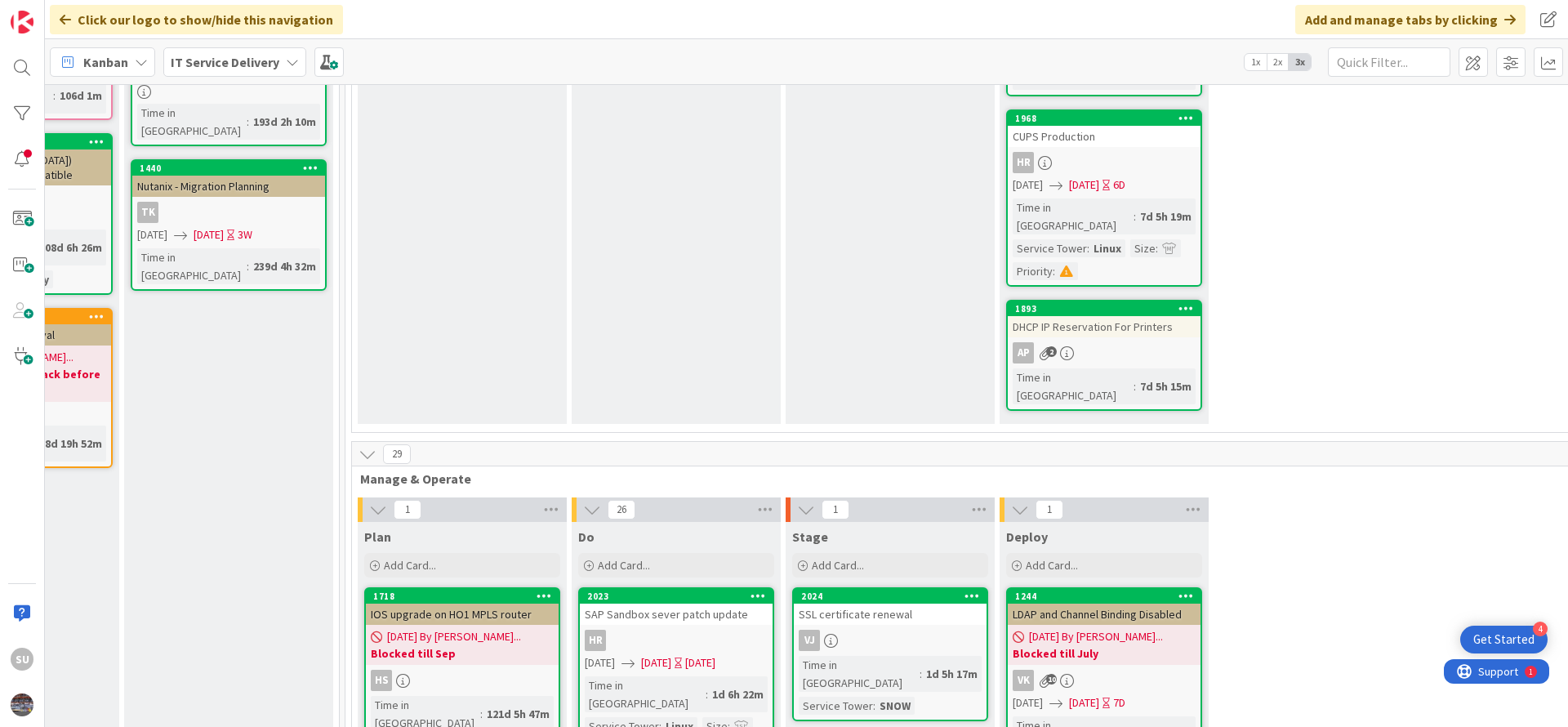
scroll to position [490, 789]
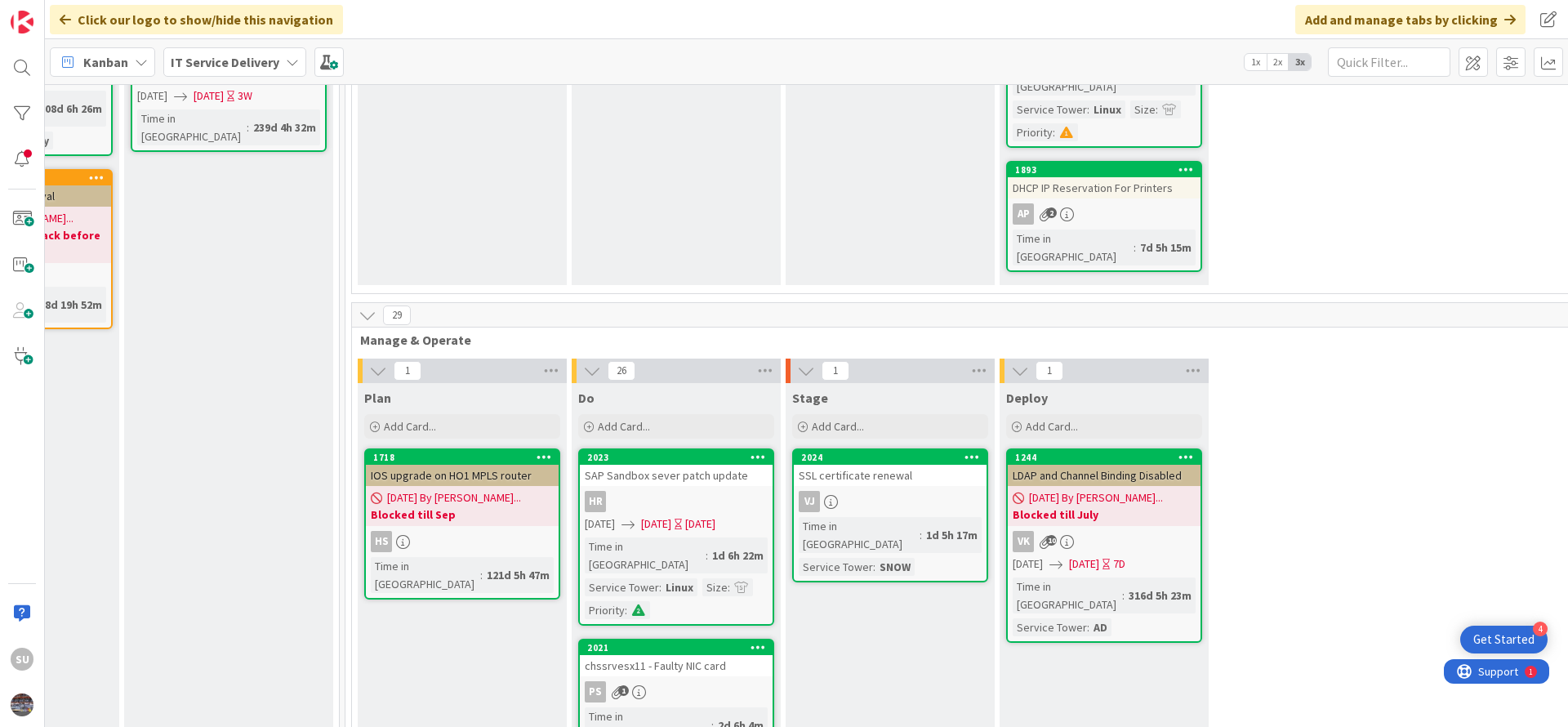
click at [895, 491] on div "VJ" at bounding box center [890, 502] width 193 height 22
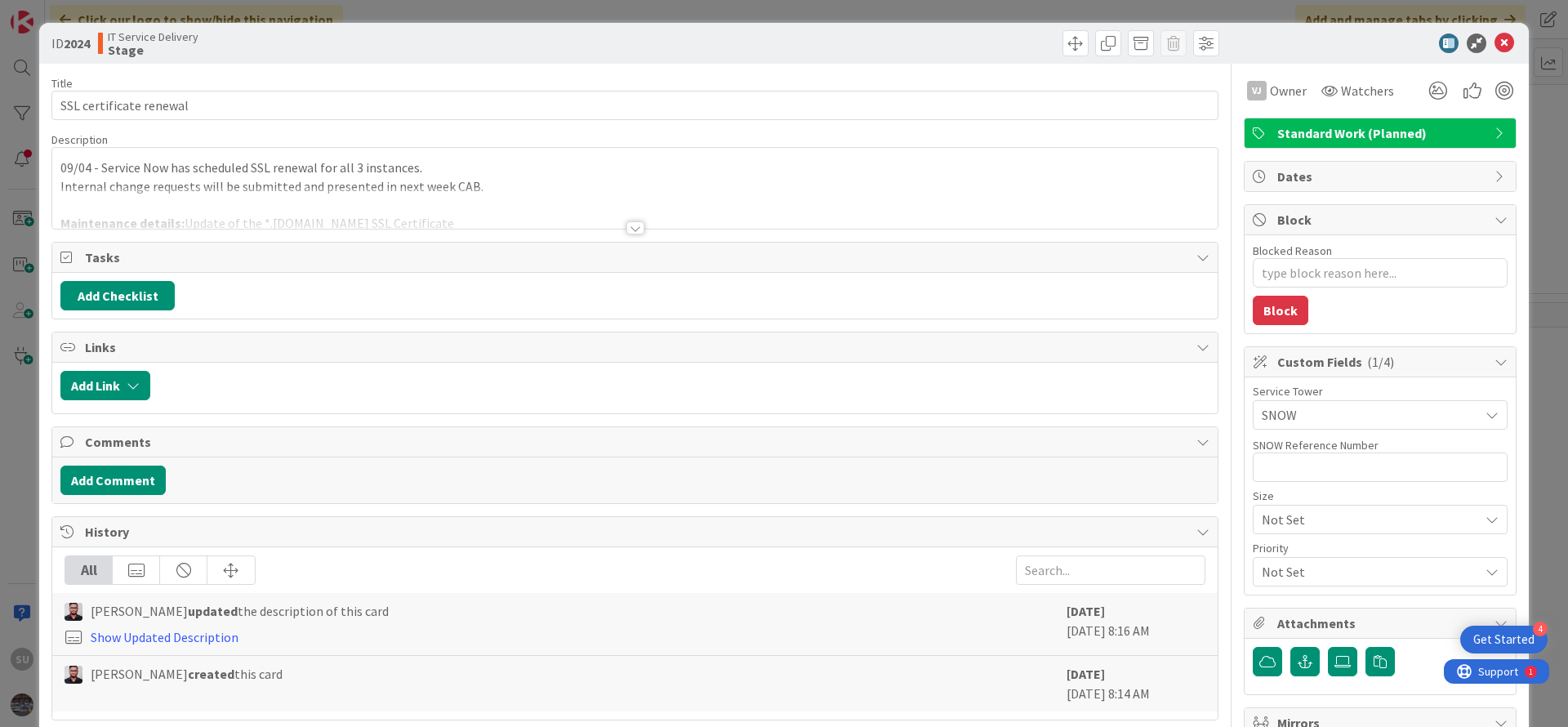
click at [626, 230] on div at bounding box center [635, 227] width 18 height 13
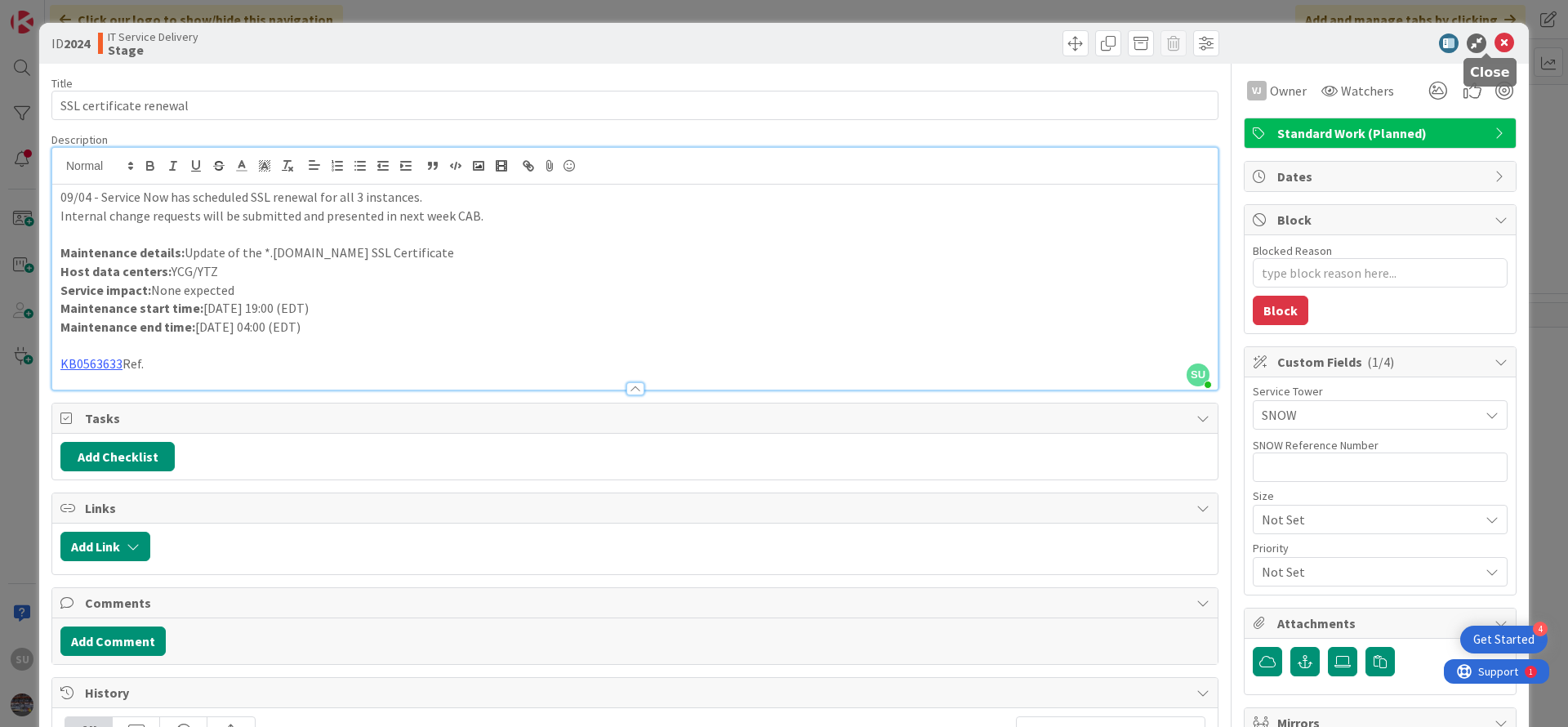
click at [1494, 40] on icon at bounding box center [1503, 43] width 20 height 20
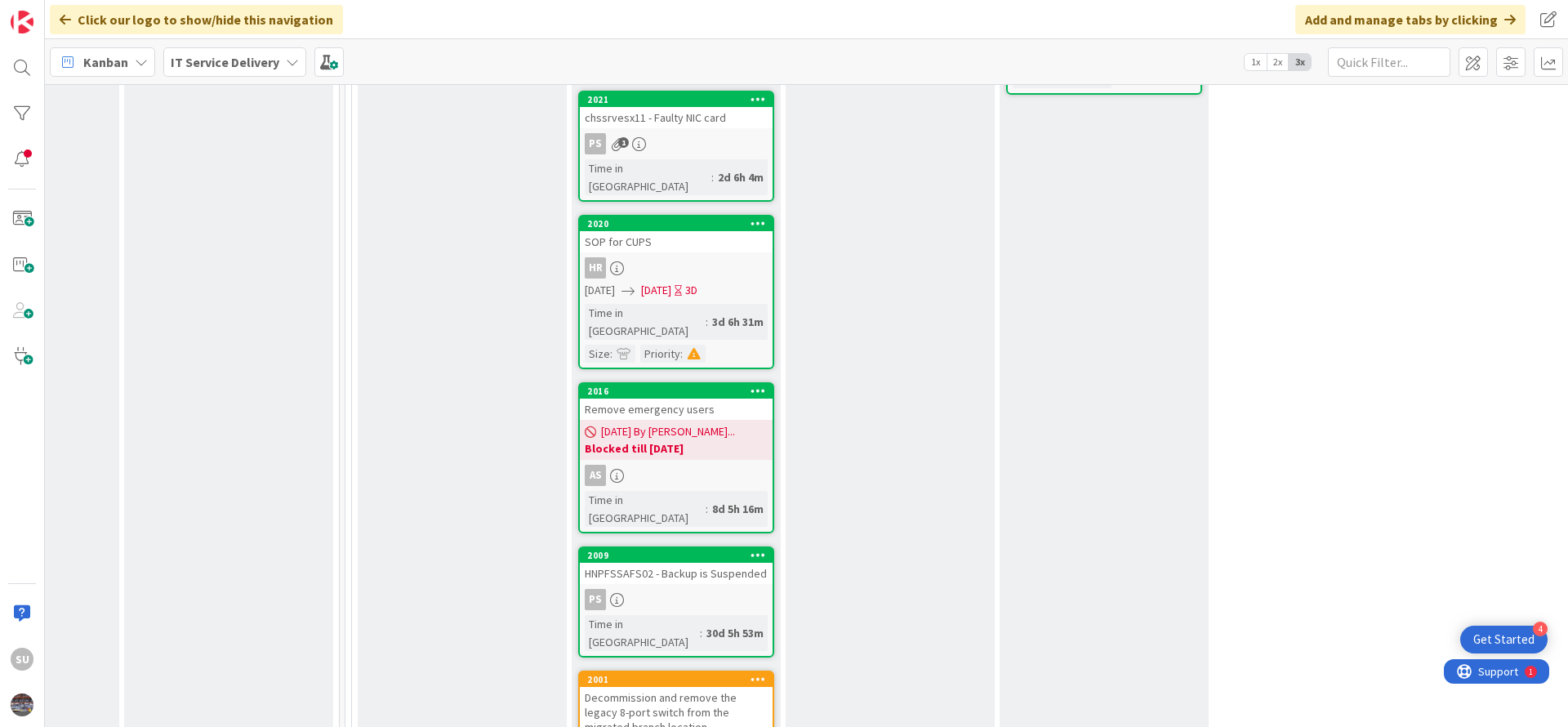
scroll to position [1103, 789]
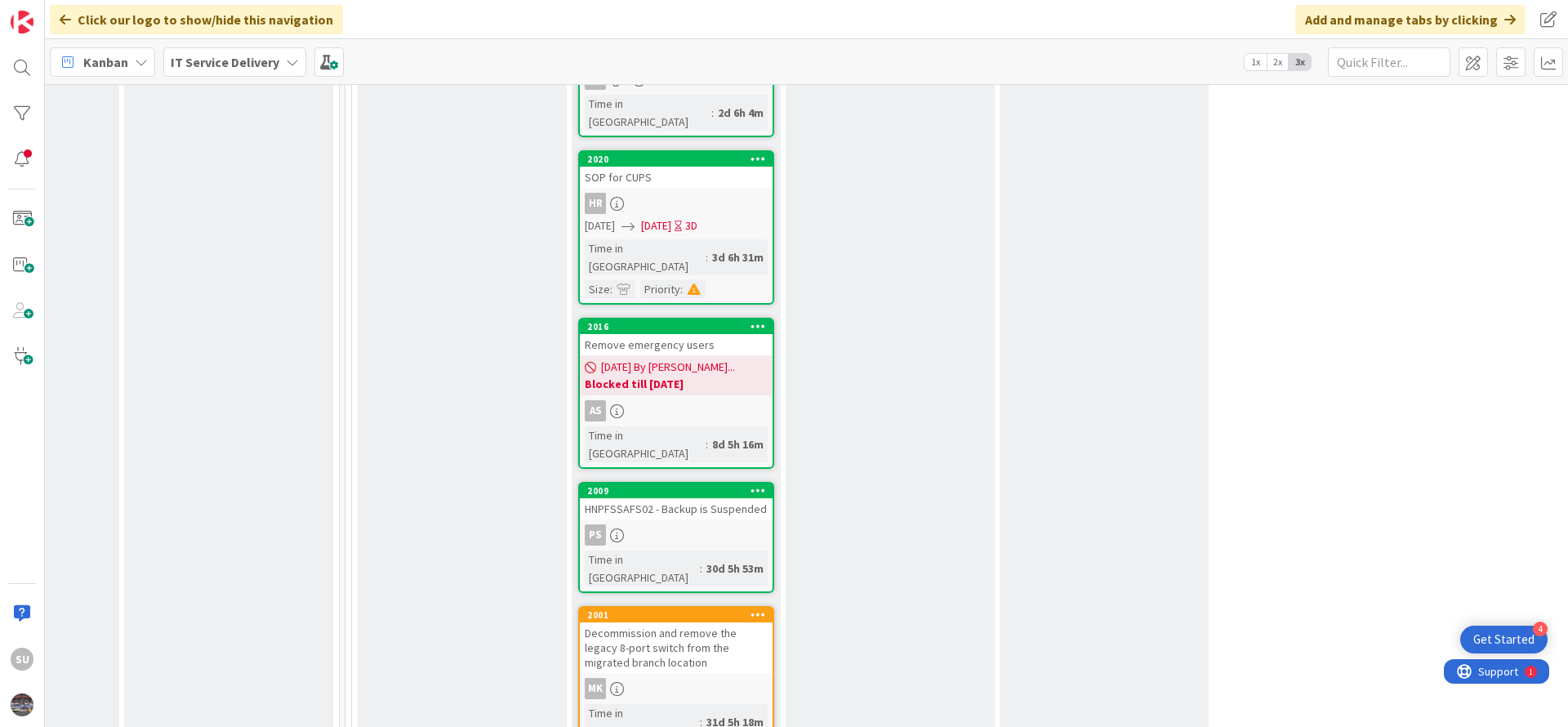
click at [689, 525] on div "PS" at bounding box center [676, 535] width 193 height 22
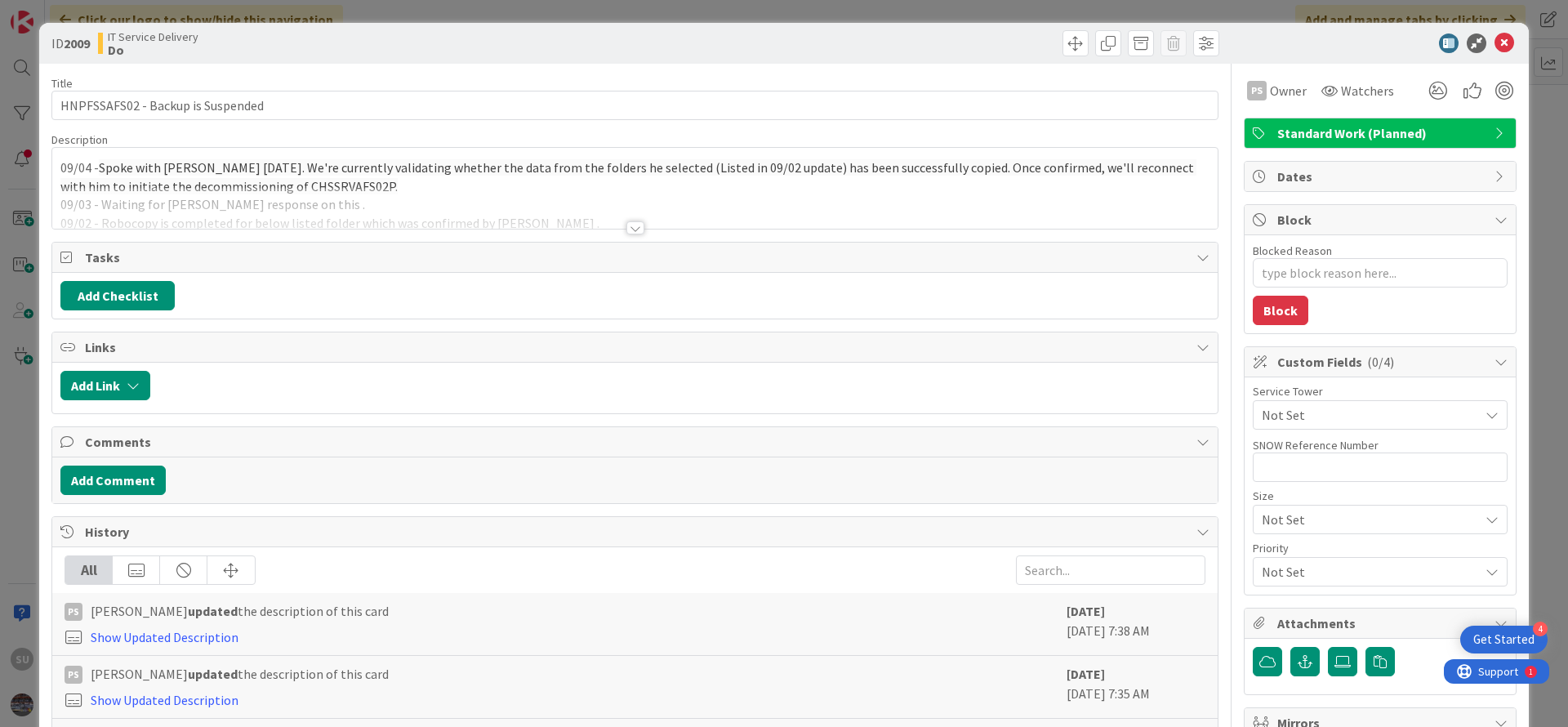
type textarea "x"
click at [626, 229] on div at bounding box center [635, 227] width 18 height 13
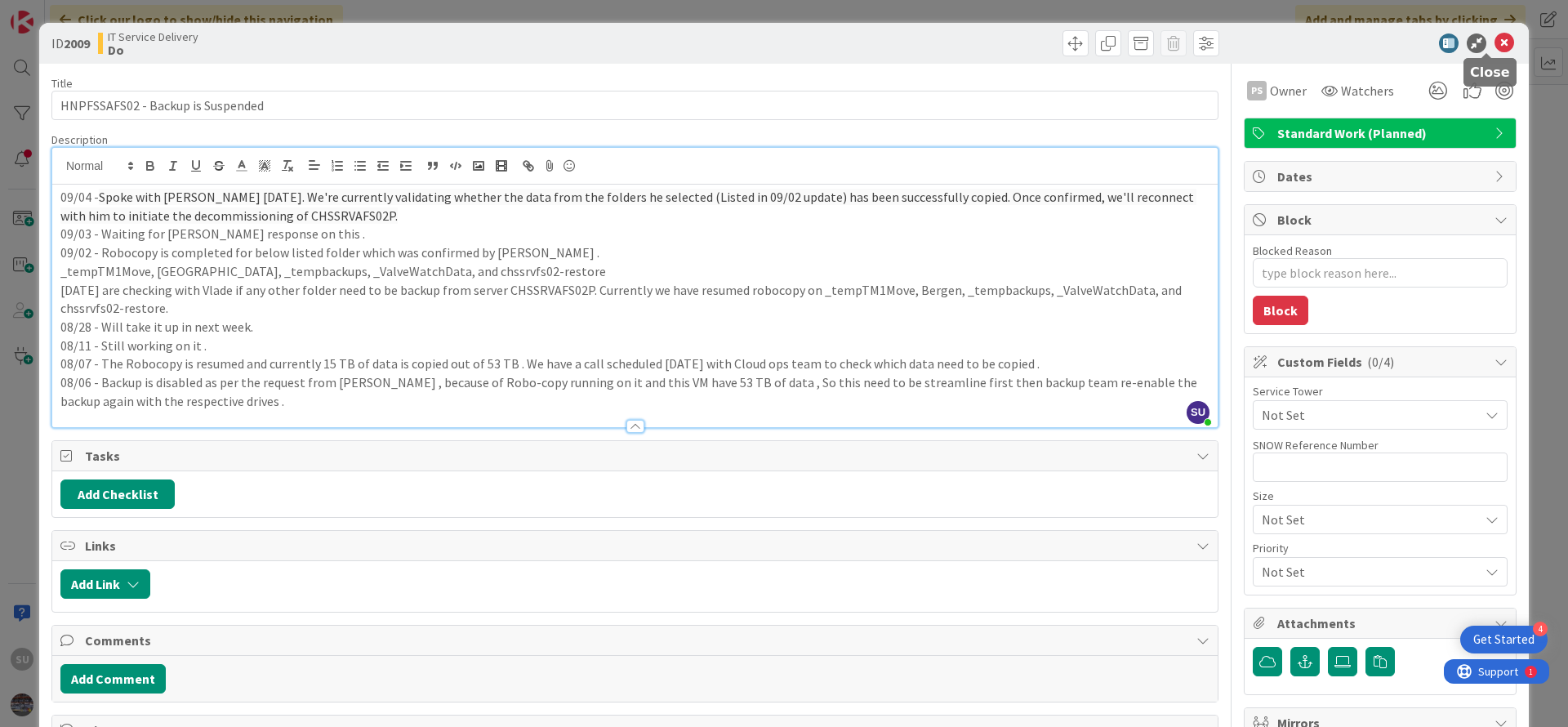
click at [1494, 44] on icon at bounding box center [1503, 43] width 20 height 20
